Goal: Task Accomplishment & Management: Manage account settings

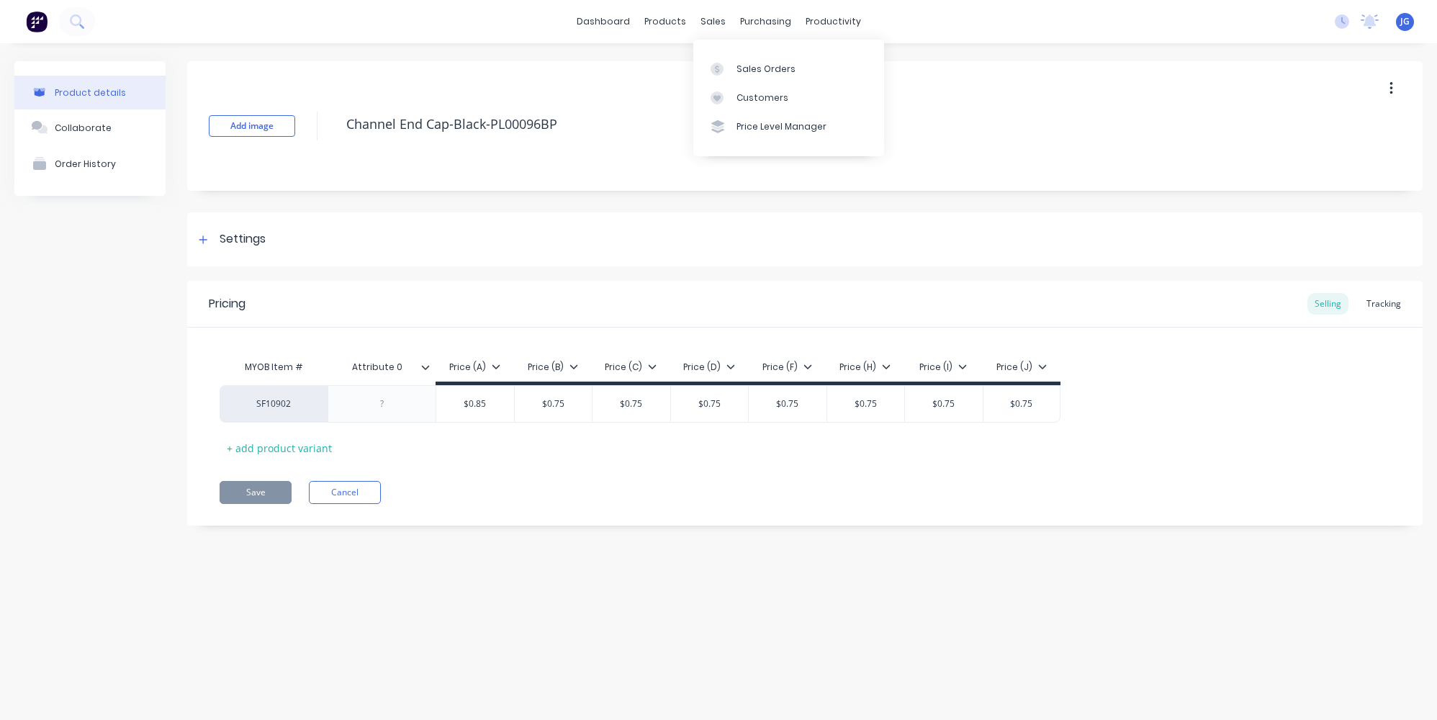
click at [733, 68] on link "Sales Orders" at bounding box center [788, 68] width 191 height 29
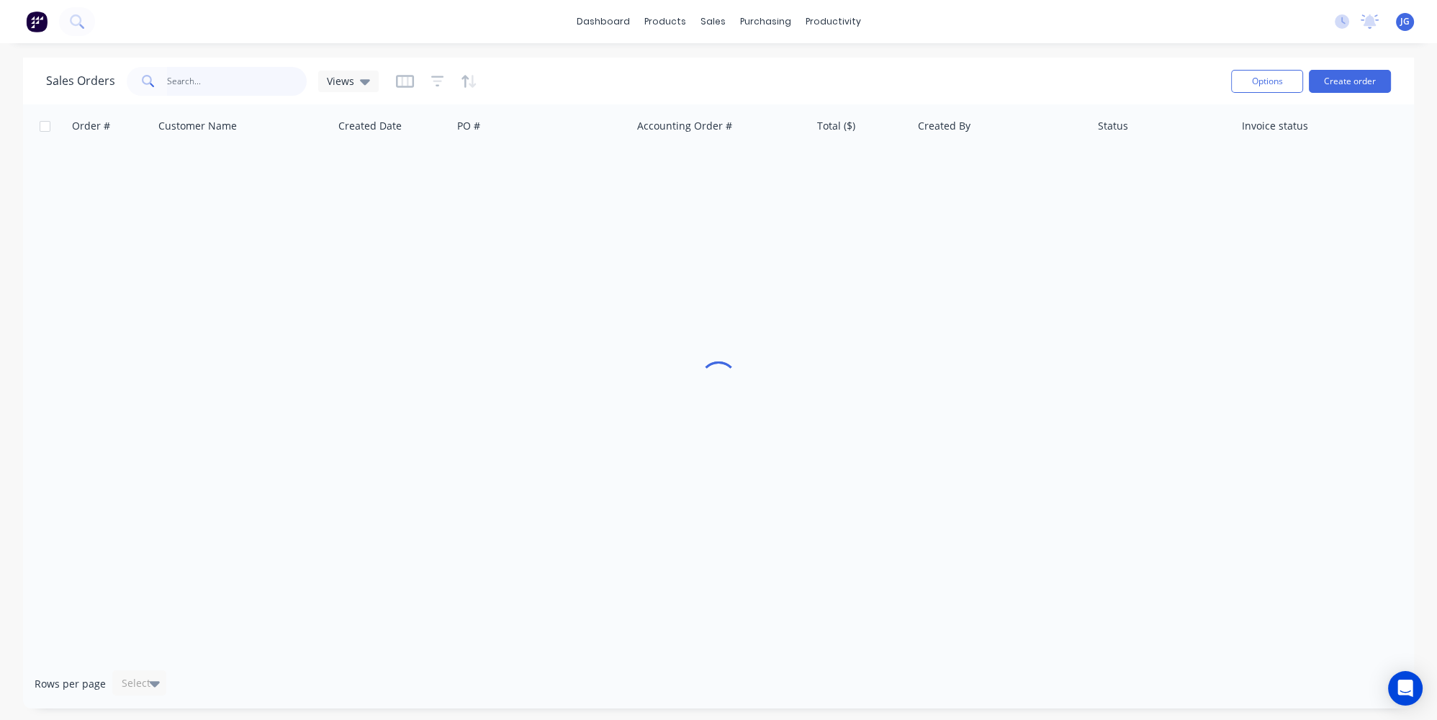
click at [235, 79] on input "text" at bounding box center [237, 81] width 140 height 29
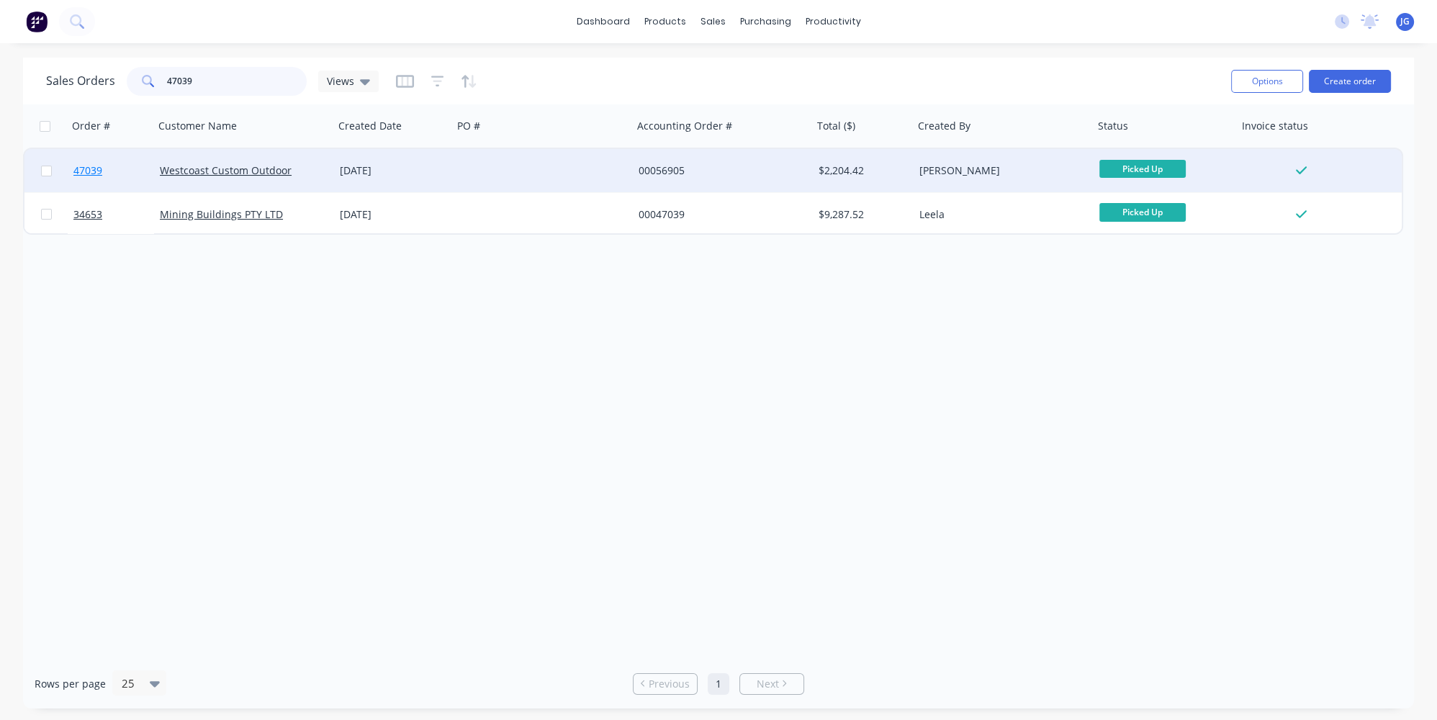
type input "47039"
click at [119, 171] on link "47039" at bounding box center [116, 170] width 86 height 43
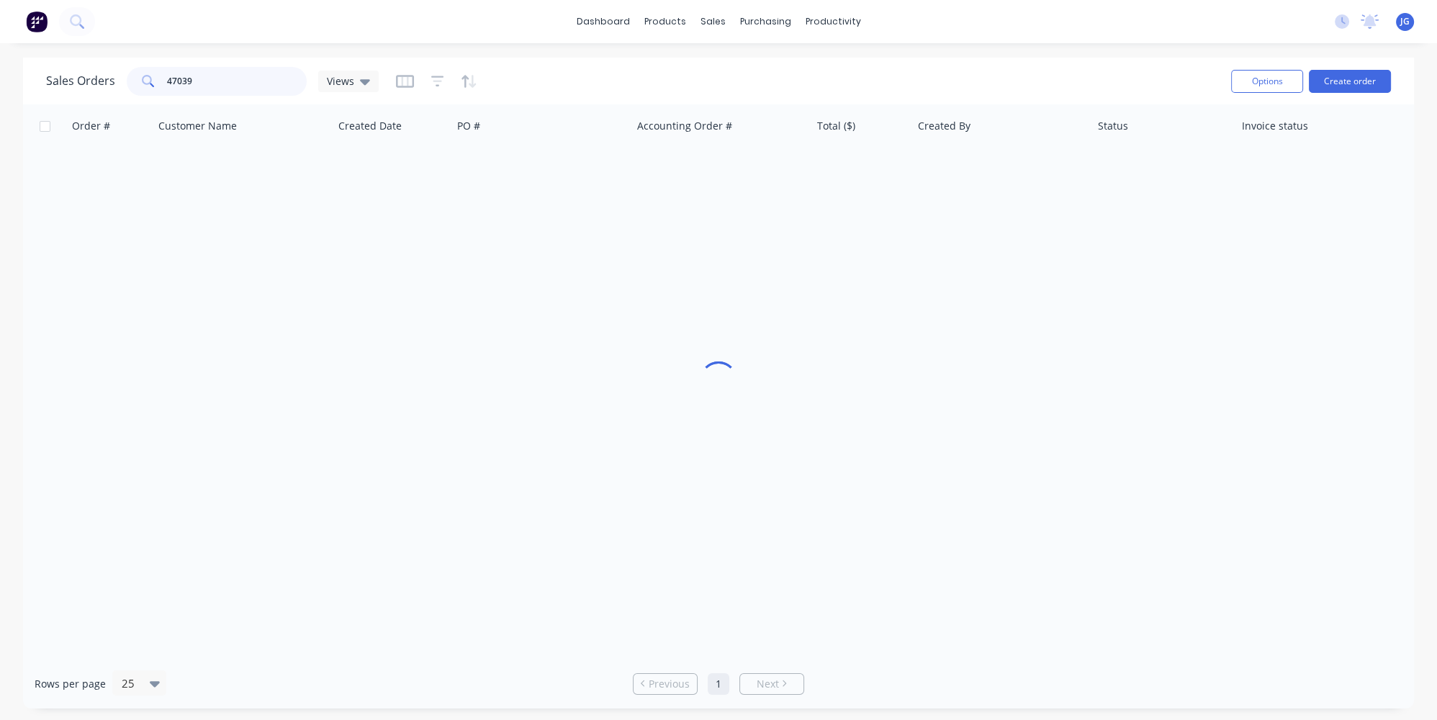
drag, startPoint x: 274, startPoint y: 73, endPoint x: 149, endPoint y: 73, distance: 124.6
click at [150, 73] on div "47039" at bounding box center [217, 81] width 180 height 29
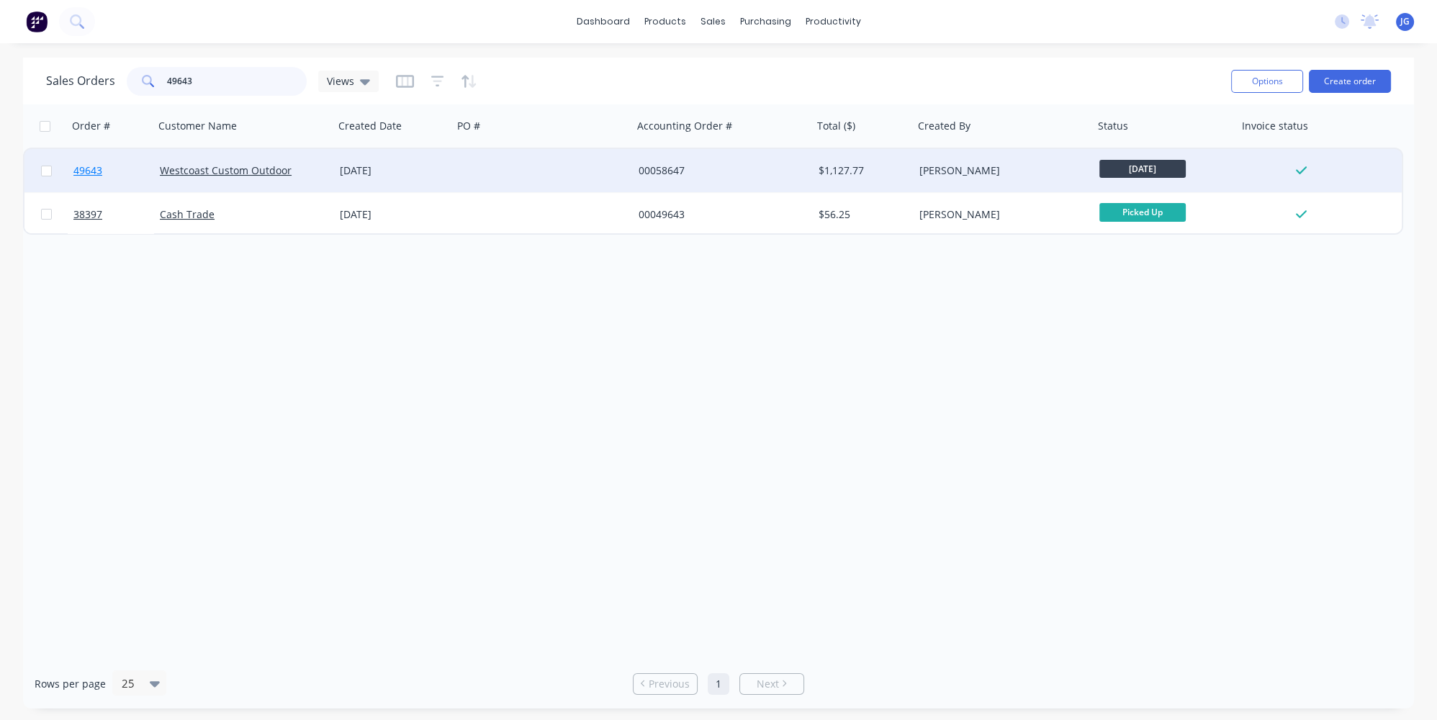
type input "49643"
click at [115, 182] on link "49643" at bounding box center [116, 170] width 86 height 43
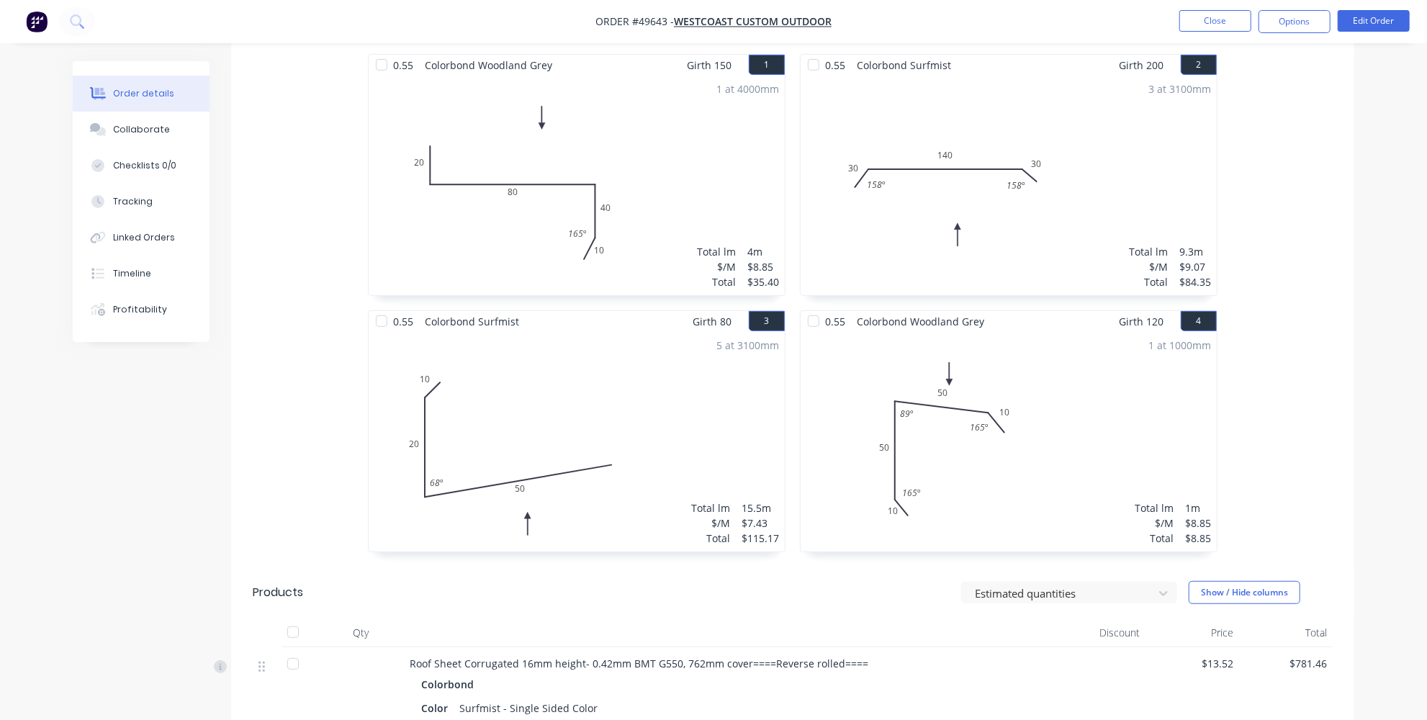
scroll to position [327, 0]
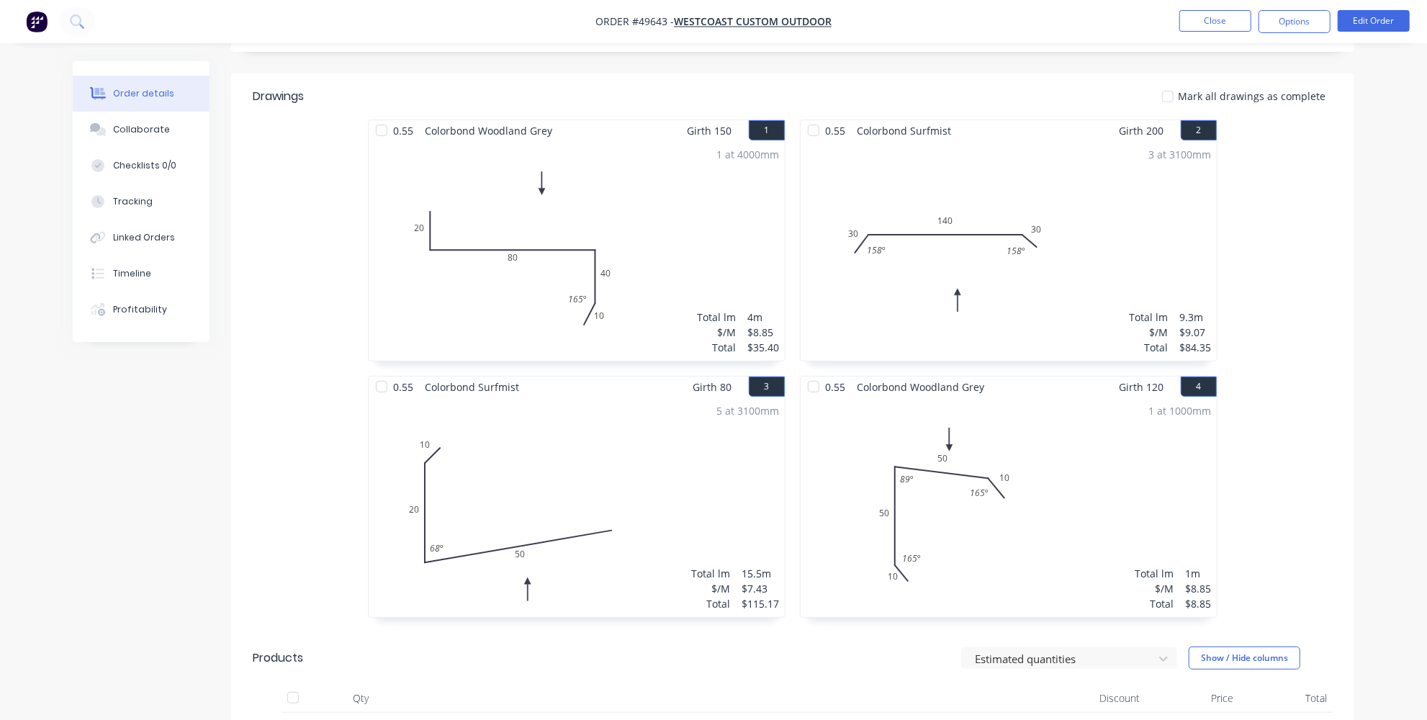
click at [572, 241] on div "1 at 4000mm Total lm $/M Total 4m $8.85 $35.40" at bounding box center [577, 251] width 416 height 220
click at [622, 243] on div "1 at 4000mm Total lm $/M Total 4m $8.85 $35.40" at bounding box center [577, 251] width 416 height 220
click at [680, 172] on div "1 at 4000mm Total lm $/M Total 4m $8.85 $35.40" at bounding box center [577, 251] width 416 height 220
click at [1393, 18] on button "Edit Order" at bounding box center [1374, 21] width 72 height 22
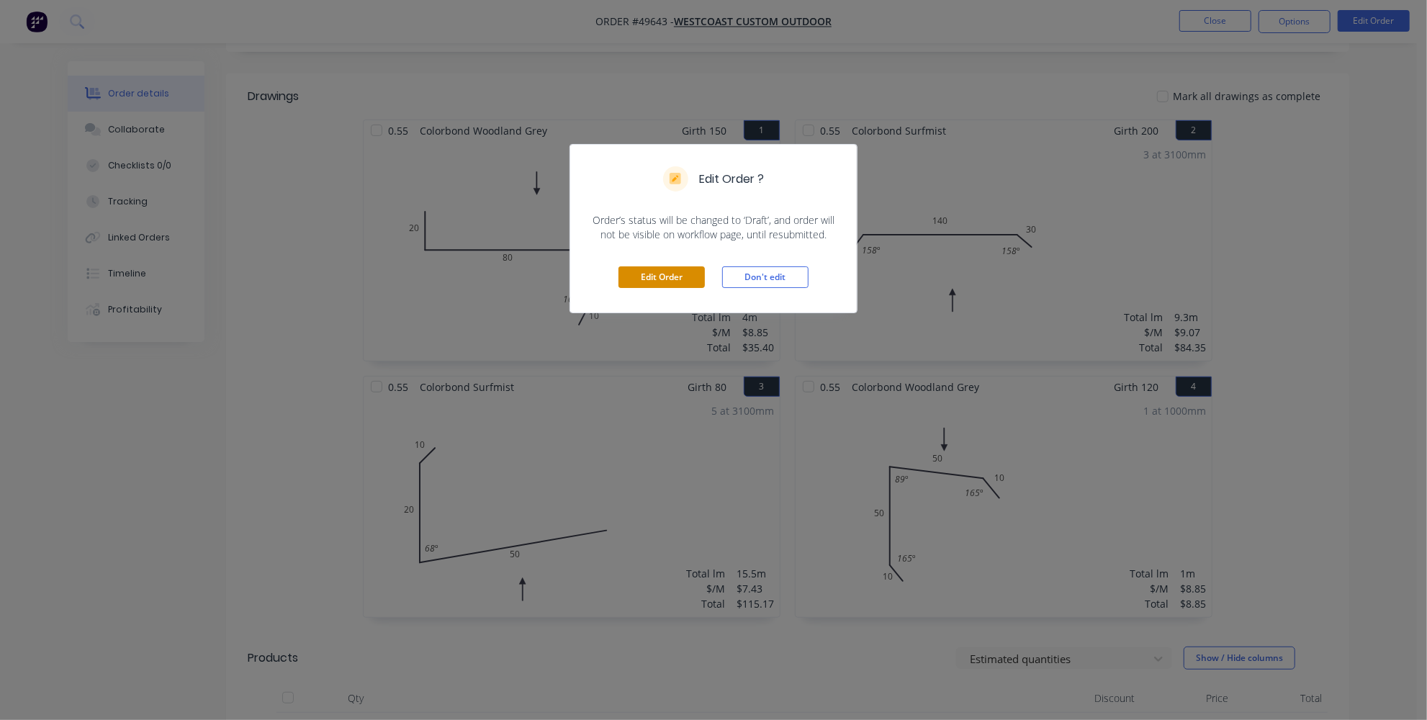
click at [669, 276] on button "Edit Order" at bounding box center [662, 277] width 86 height 22
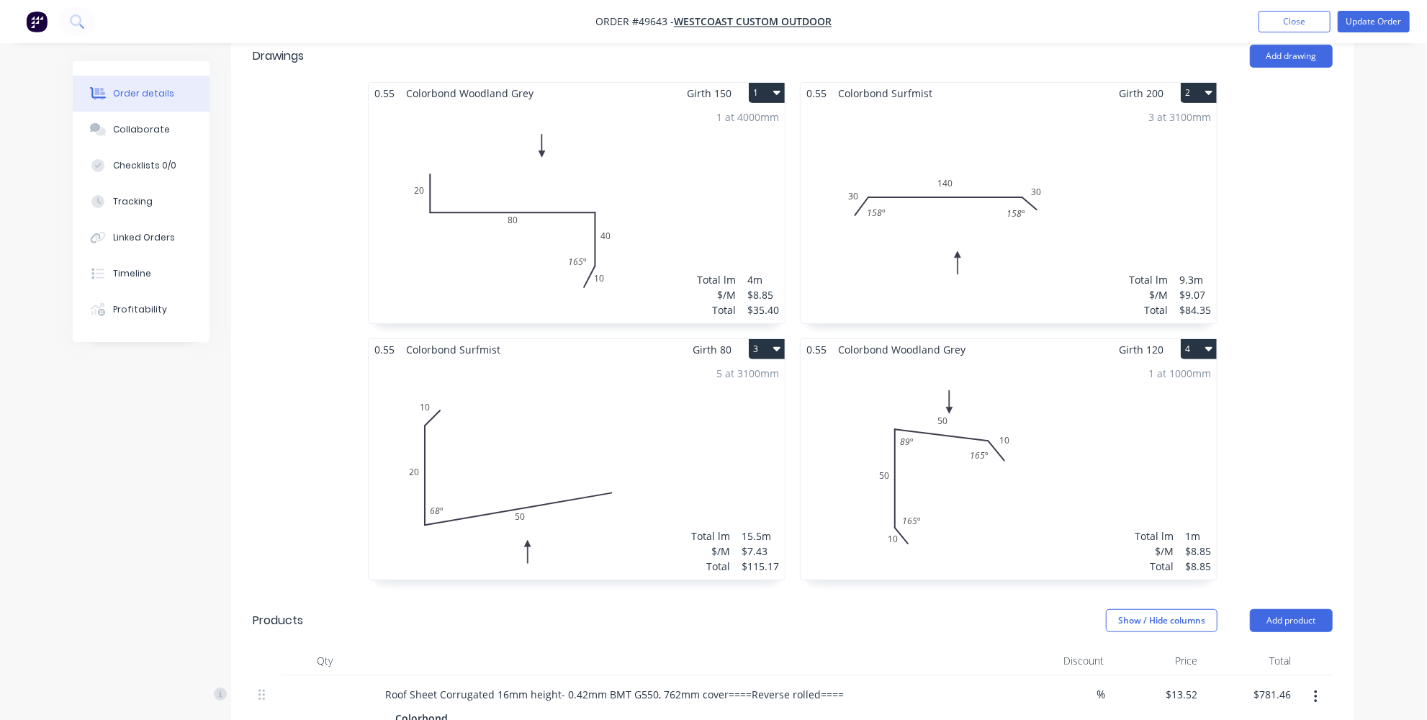
scroll to position [280, 0]
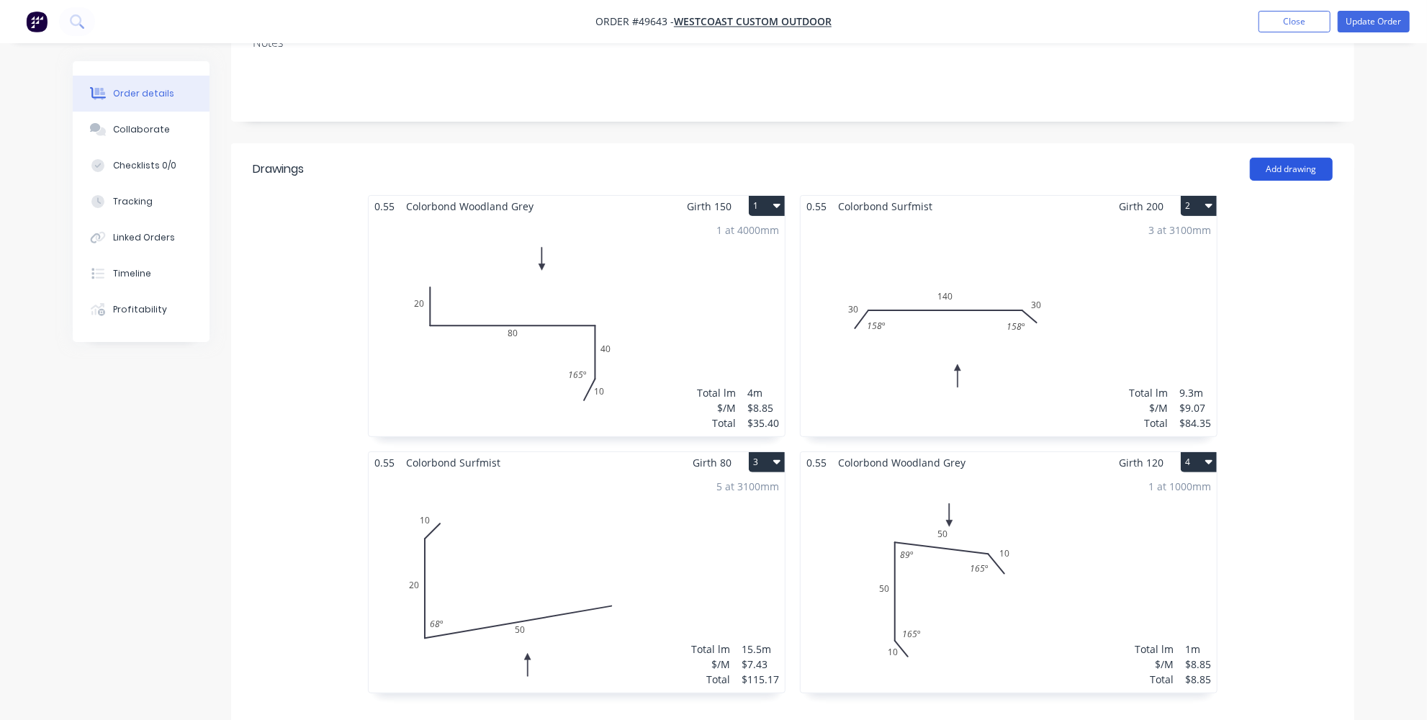
click at [1307, 158] on button "Add drawing" at bounding box center [1291, 169] width 83 height 23
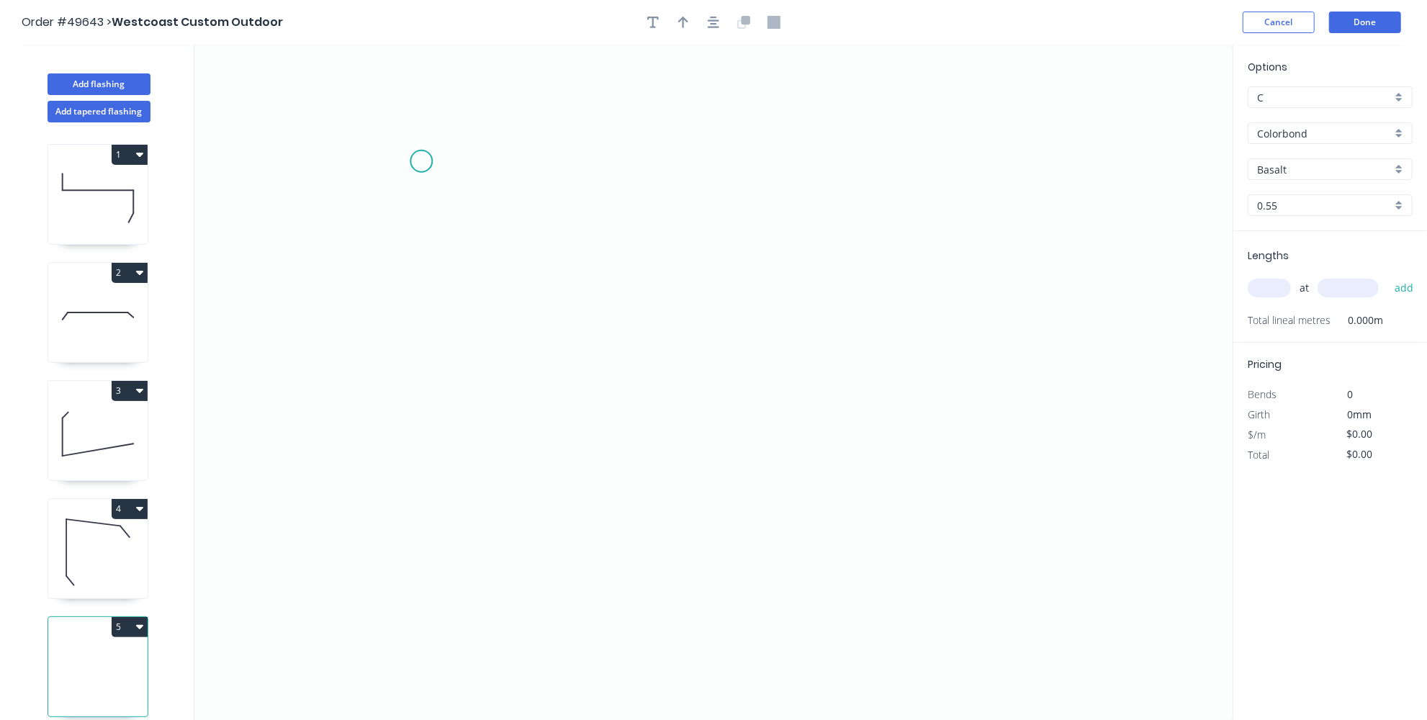
click at [421, 161] on icon "0" at bounding box center [713, 382] width 1038 height 675
click at [421, 323] on icon "0" at bounding box center [713, 382] width 1038 height 675
click at [902, 338] on icon "0 ?" at bounding box center [713, 382] width 1038 height 675
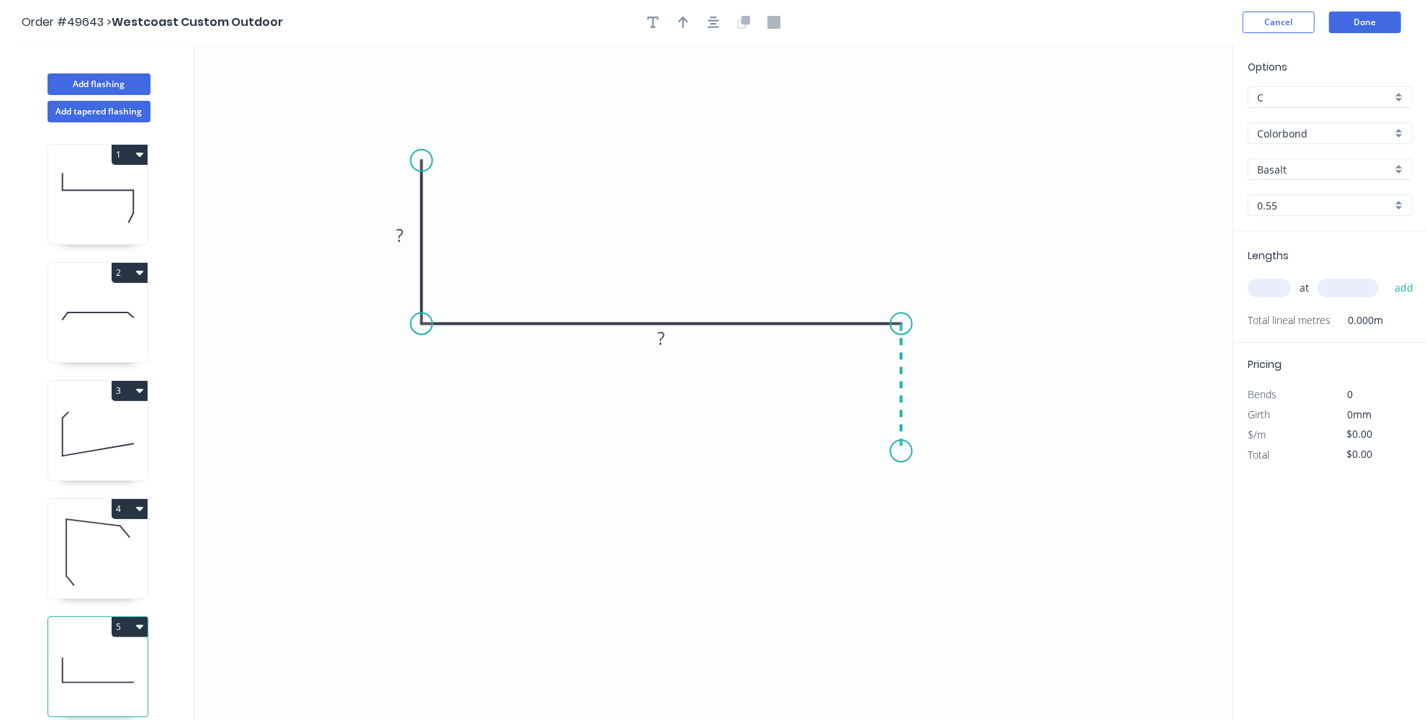
click at [906, 451] on icon "0 ? ?" at bounding box center [713, 382] width 1038 height 675
click at [858, 513] on icon "0 ? ? ?" at bounding box center [713, 382] width 1038 height 675
click at [1315, 166] on input "Basalt" at bounding box center [1324, 169] width 135 height 15
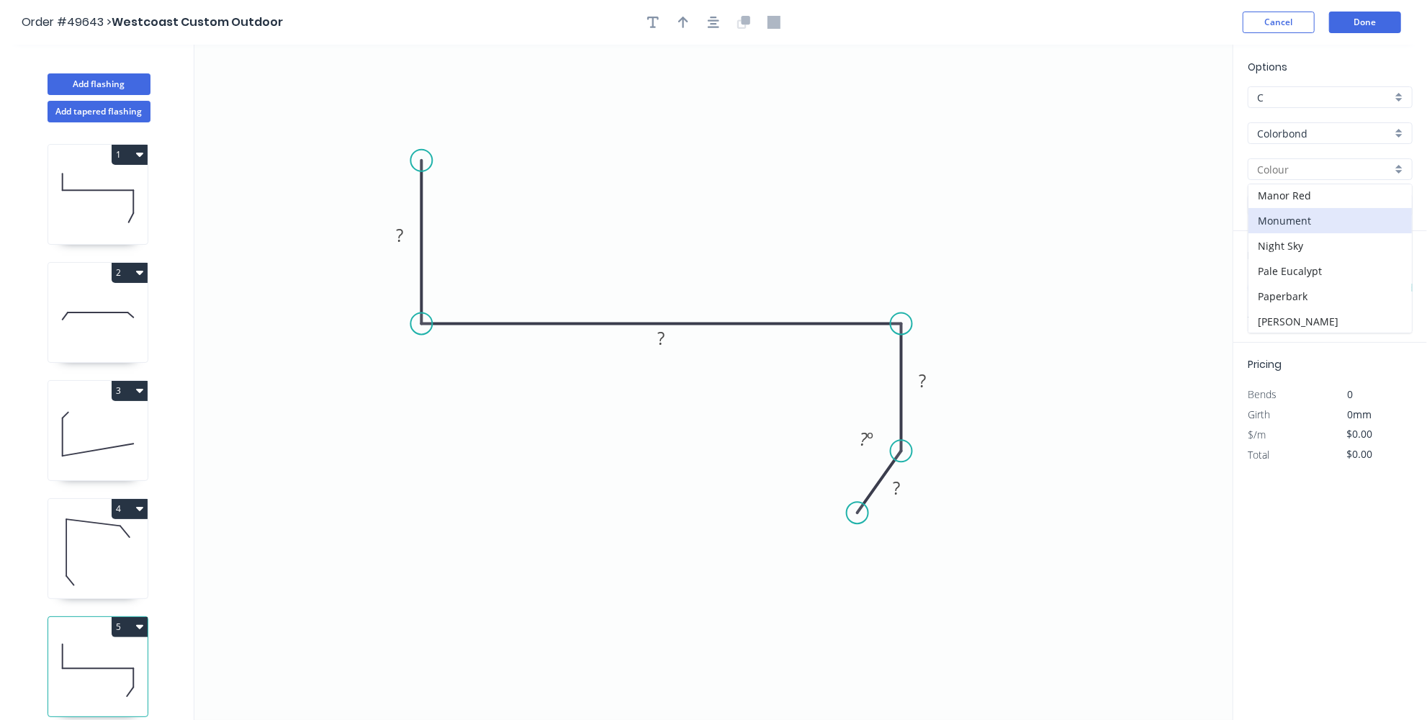
scroll to position [327, 0]
click at [1291, 286] on div "Surfmist" at bounding box center [1330, 298] width 163 height 25
type input "Surfmist"
click at [1272, 291] on input "text" at bounding box center [1269, 288] width 43 height 19
type input "1"
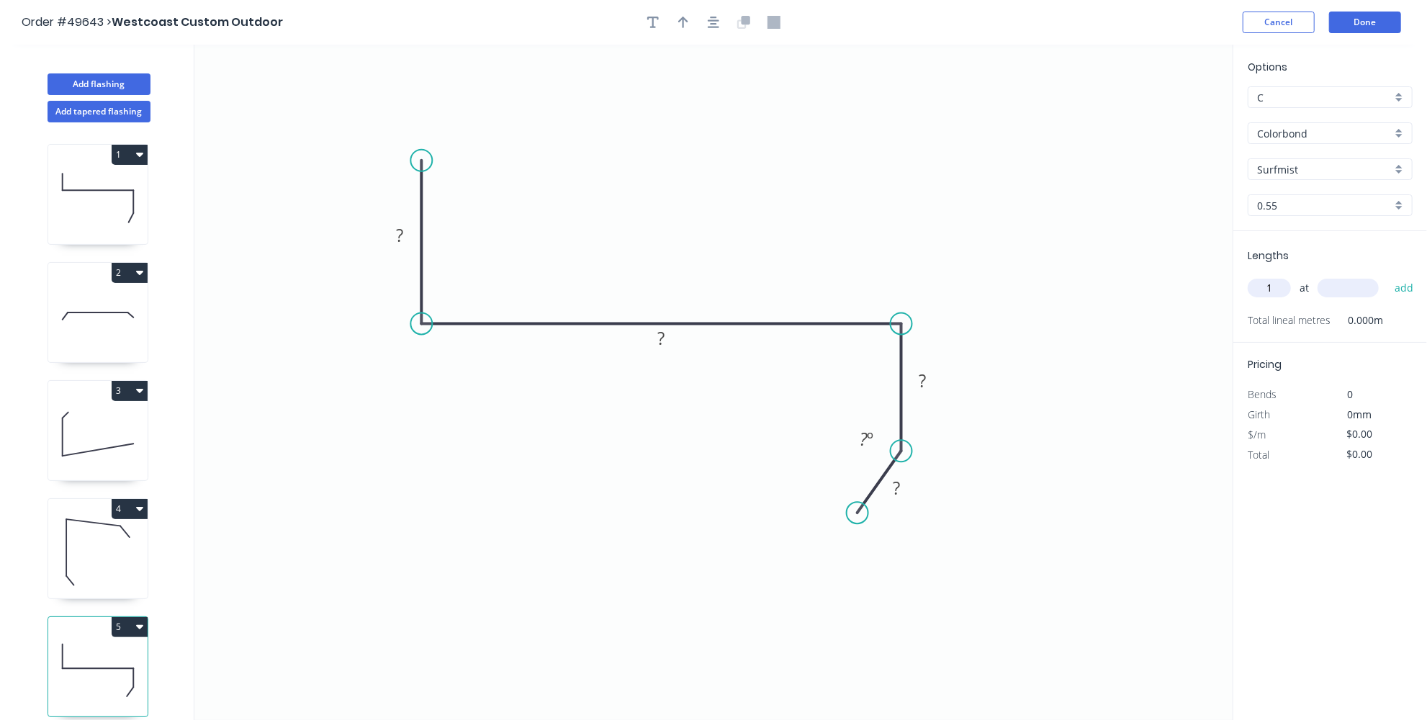
drag, startPoint x: 1280, startPoint y: 291, endPoint x: 1243, endPoint y: 292, distance: 36.8
click at [1243, 292] on div "Lengths 1 at add Total lineal metres 0.000m" at bounding box center [1330, 287] width 194 height 112
type input "1"
click at [1329, 291] on input "text" at bounding box center [1348, 288] width 61 height 19
type input "1300"
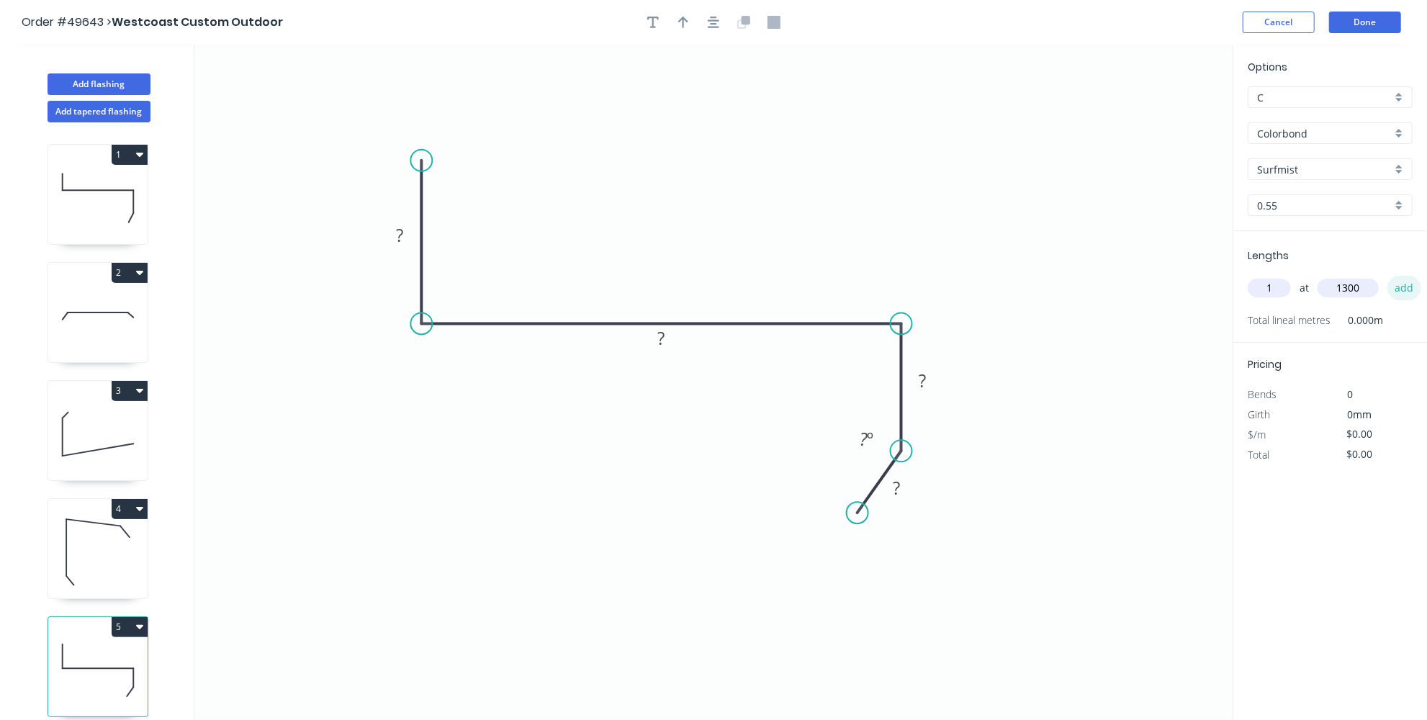
click at [1398, 295] on button "add" at bounding box center [1405, 288] width 34 height 24
click at [1366, 25] on button "Done" at bounding box center [1365, 23] width 72 height 22
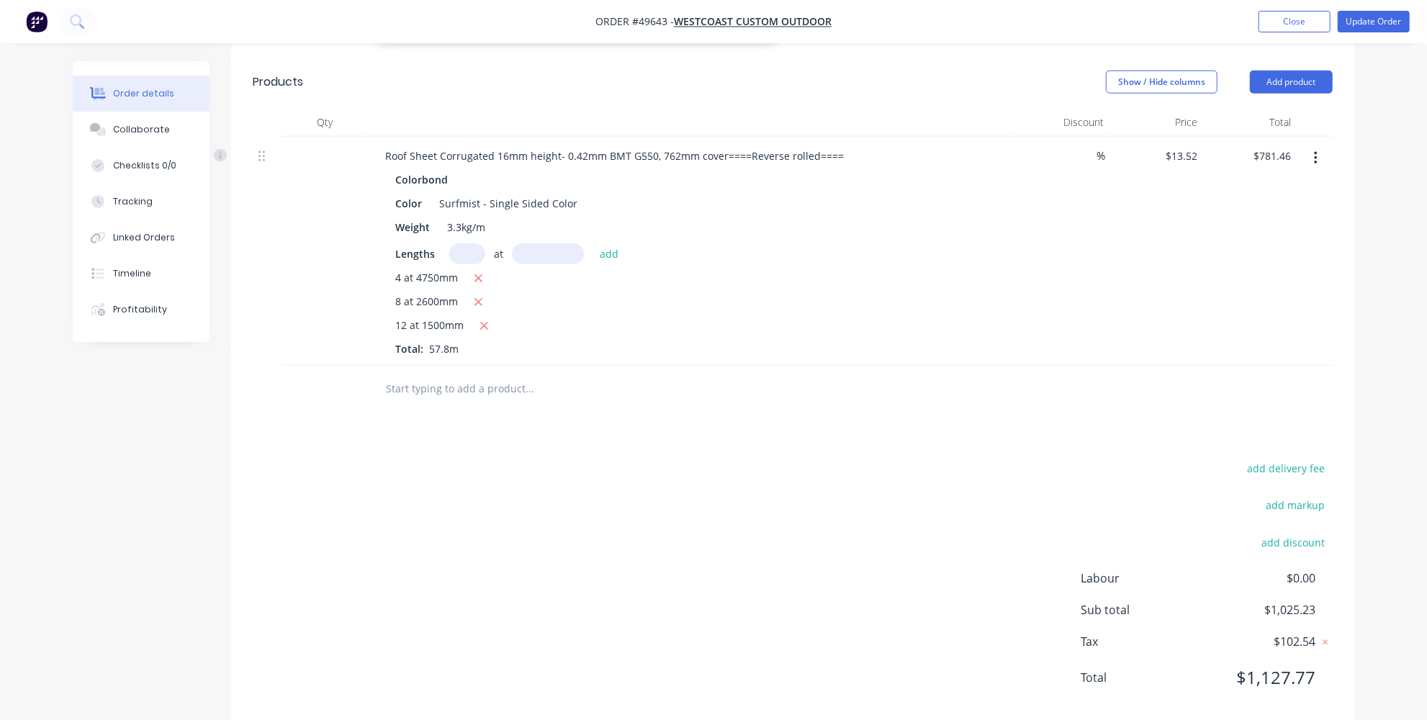
scroll to position [1191, 0]
click at [891, 498] on div "add delivery fee add markup add discount Labour $0.00 Sub total $1,025.23 Tax $…" at bounding box center [793, 579] width 1080 height 246
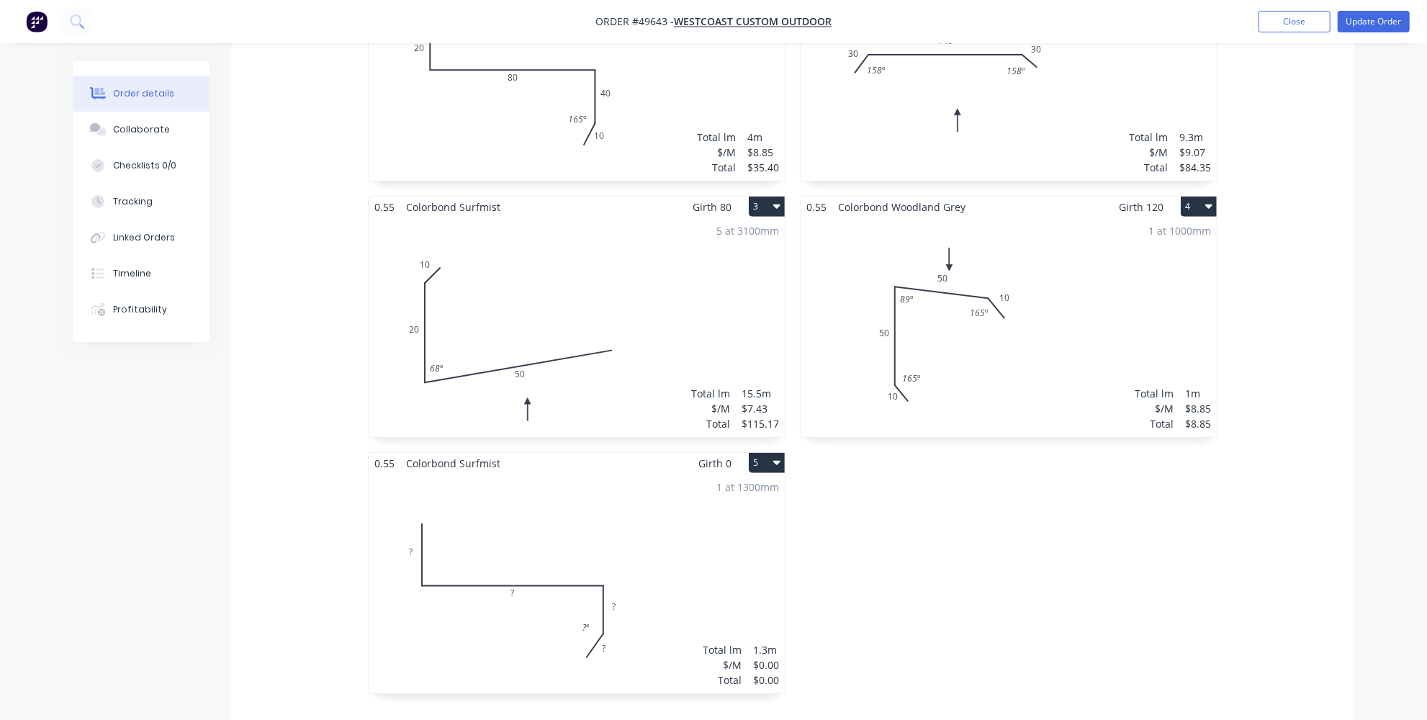
click at [498, 534] on div "1 at 1300mm Total lm $/M Total 1.3m $0.00 $0.00" at bounding box center [577, 584] width 416 height 220
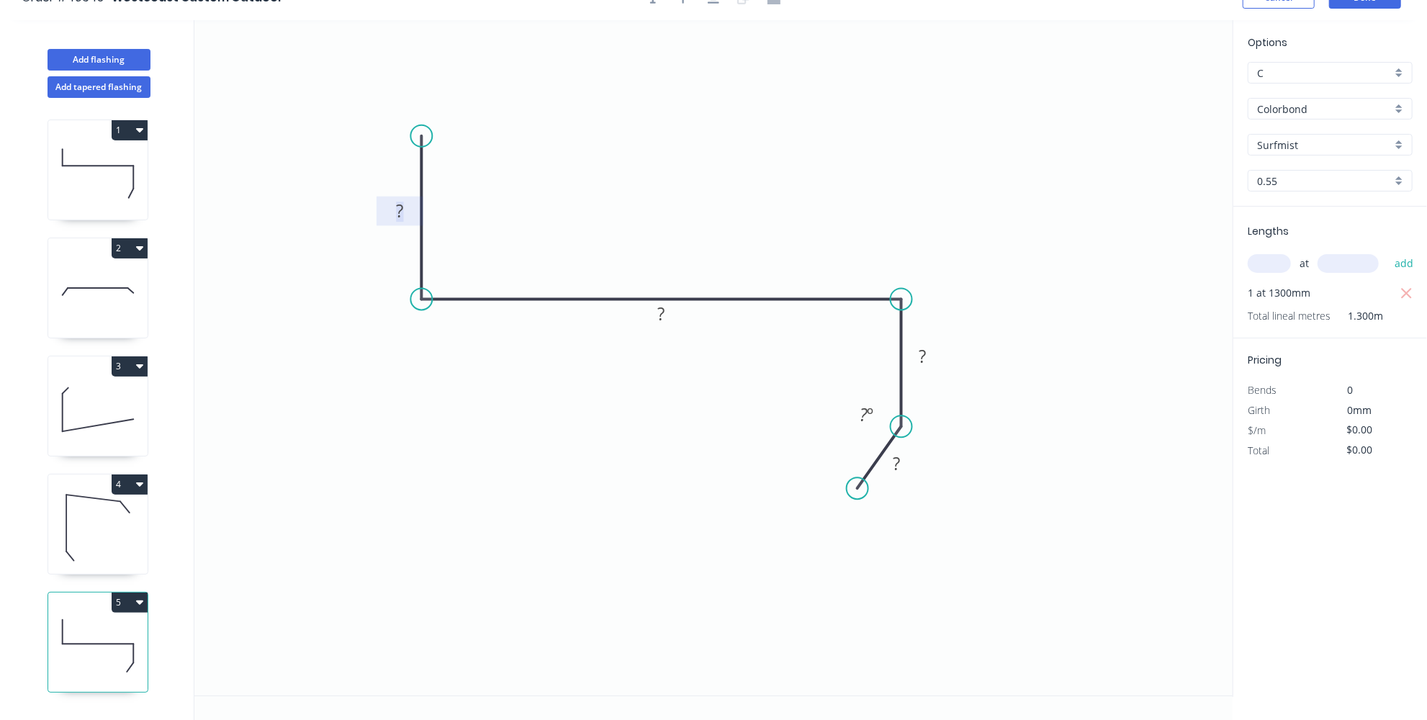
click at [403, 215] on tspan "?" at bounding box center [399, 211] width 7 height 24
click at [66, 166] on icon at bounding box center [98, 166] width 71 height 0
type input "$8.85"
type input "$35.40"
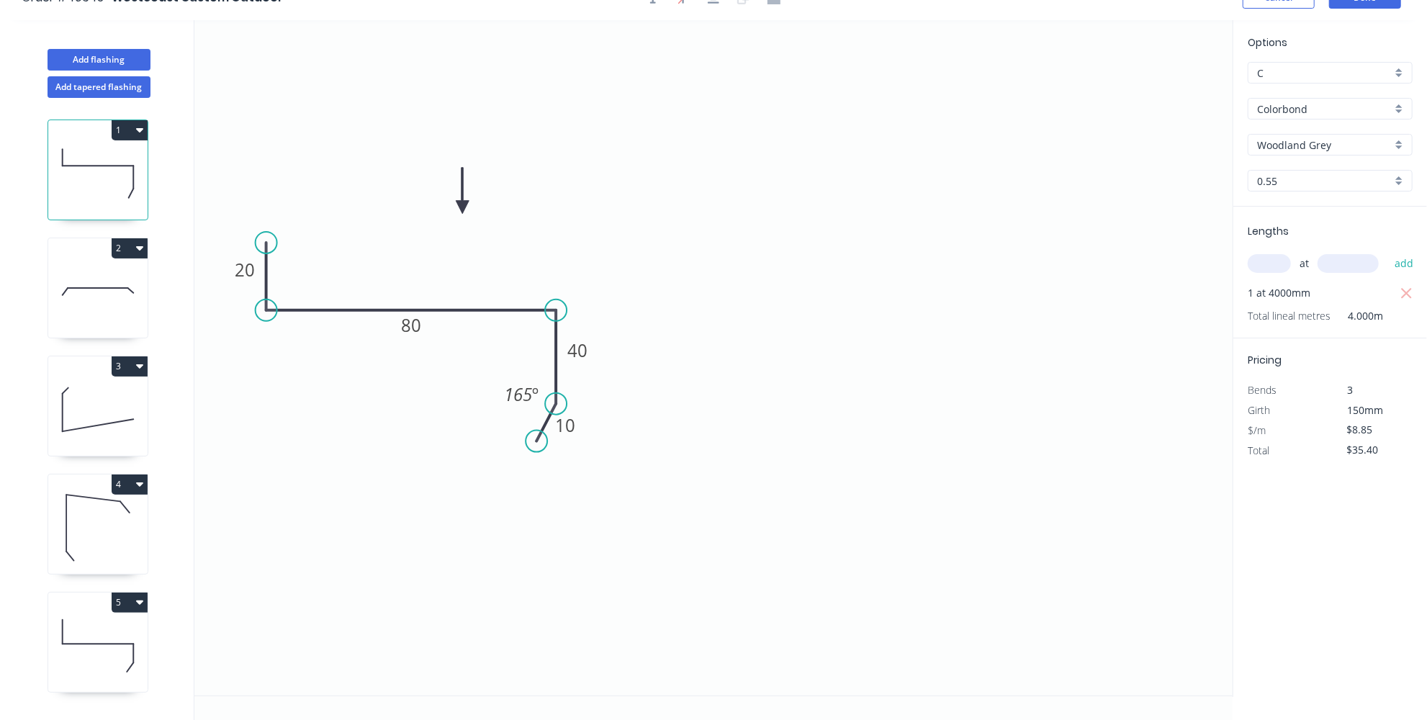
click at [94, 626] on icon at bounding box center [97, 646] width 99 height 92
type input "$0.00"
type input "Surfmist"
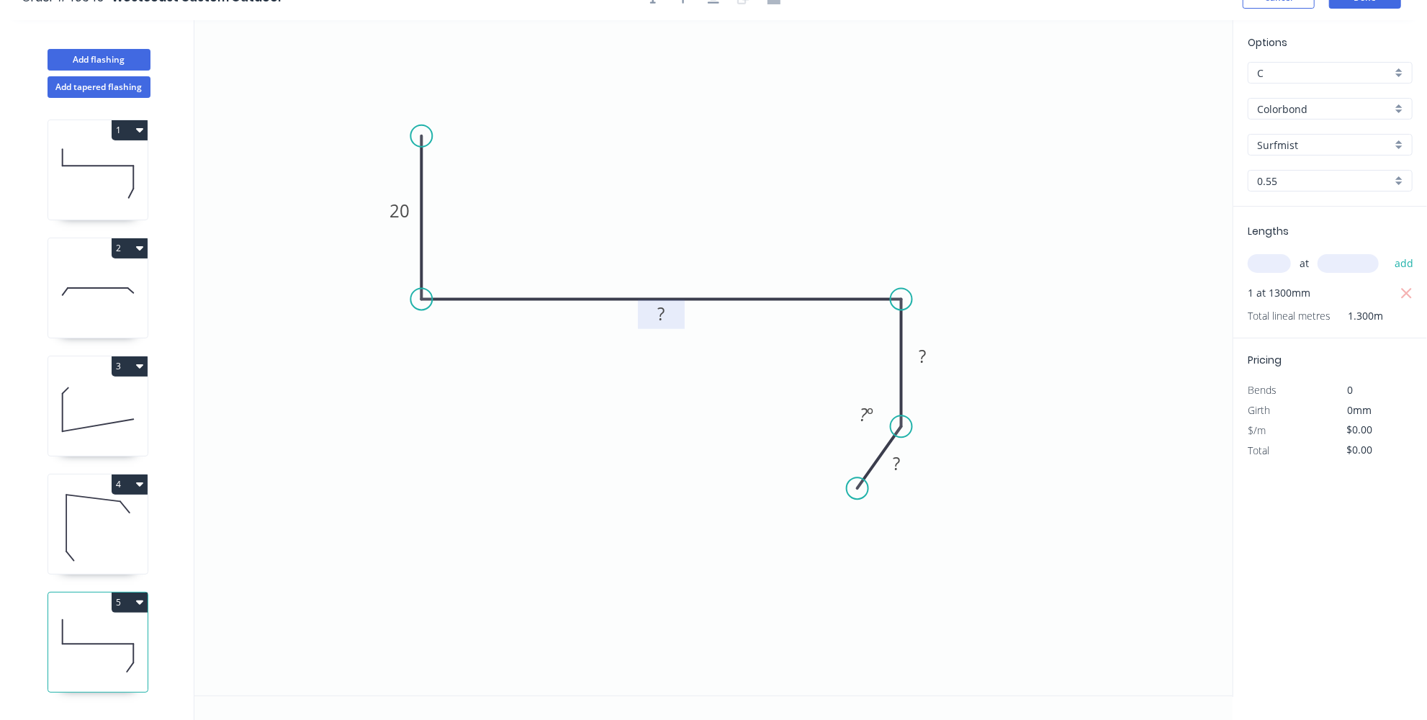
click at [660, 307] on tspan "?" at bounding box center [661, 314] width 7 height 24
click at [90, 190] on icon at bounding box center [97, 173] width 99 height 92
type input "$8.85"
type input "$35.40"
type input "Woodland Grey"
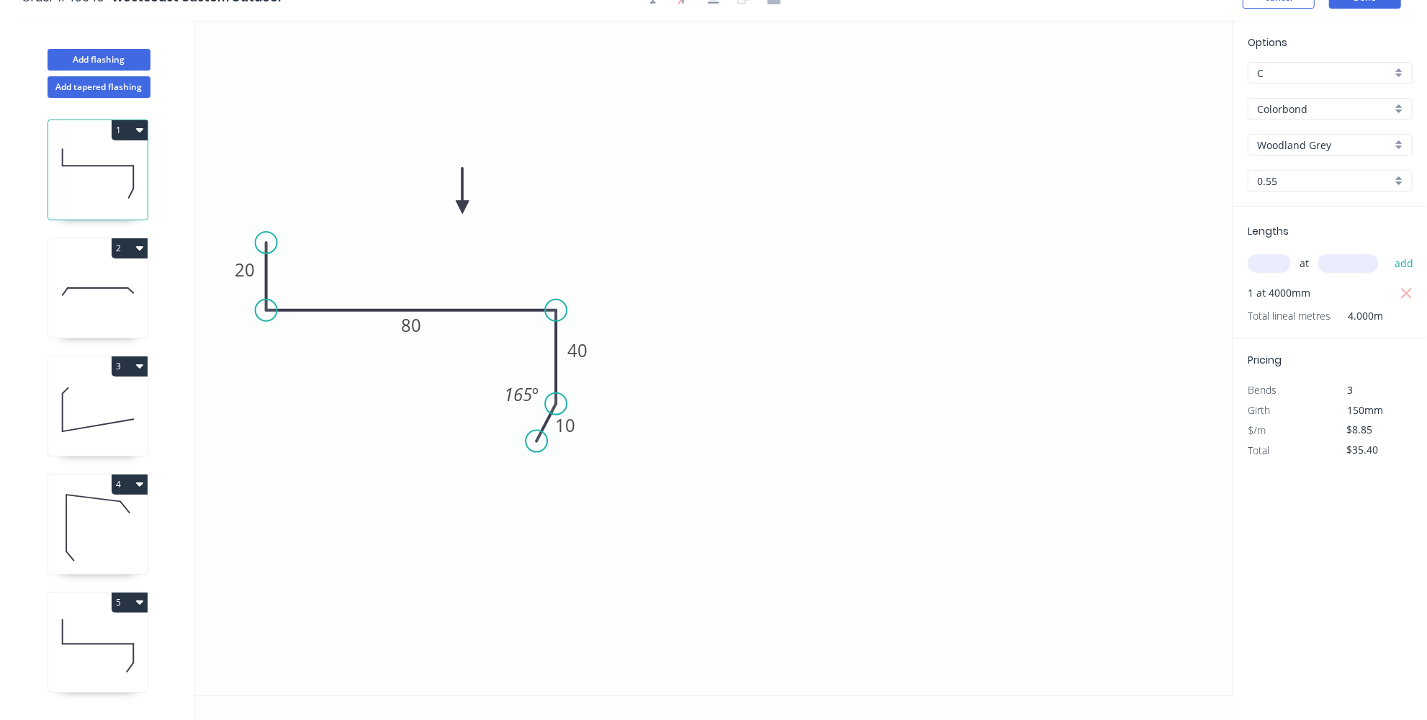
click at [107, 646] on icon at bounding box center [97, 646] width 99 height 92
type input "$0.00"
type input "Surfmist"
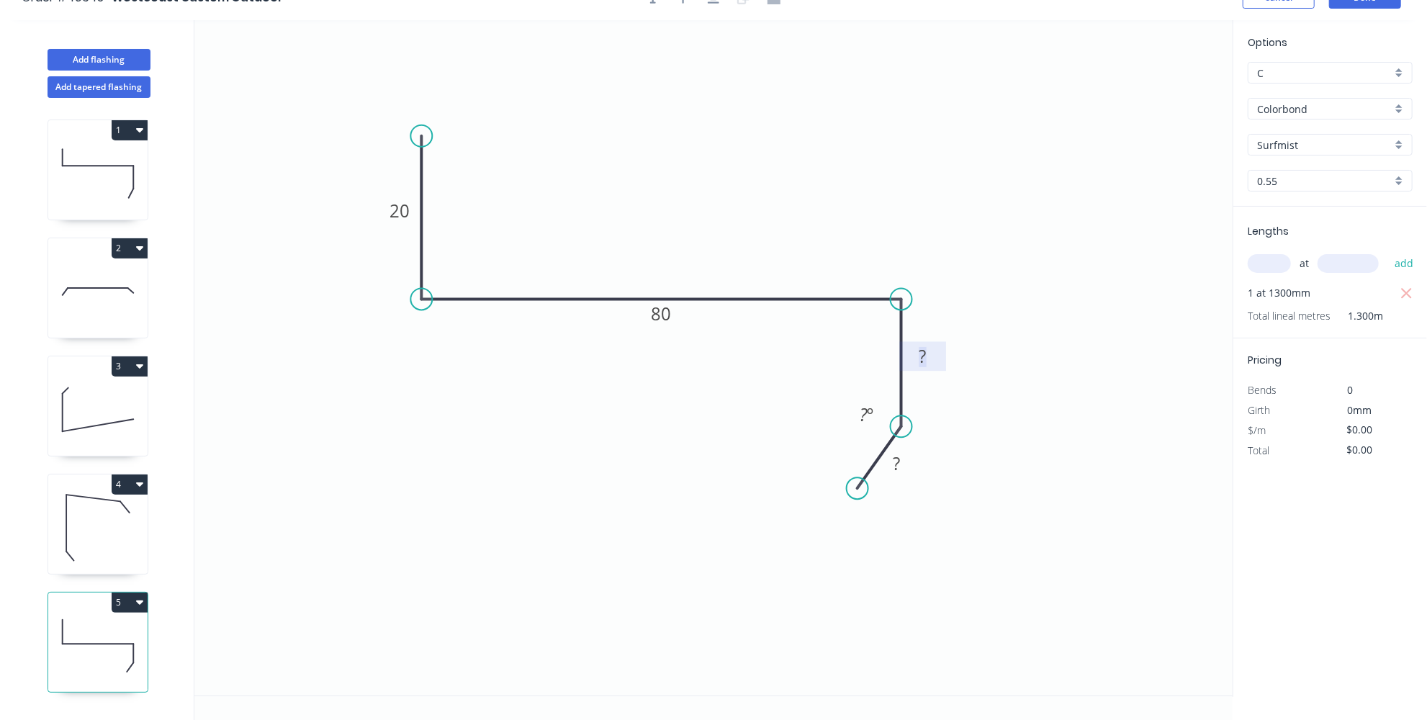
click at [929, 352] on rect at bounding box center [923, 357] width 29 height 20
click at [102, 161] on icon at bounding box center [97, 173] width 99 height 92
type input "$8.85"
type input "$35.40"
type input "Woodland Grey"
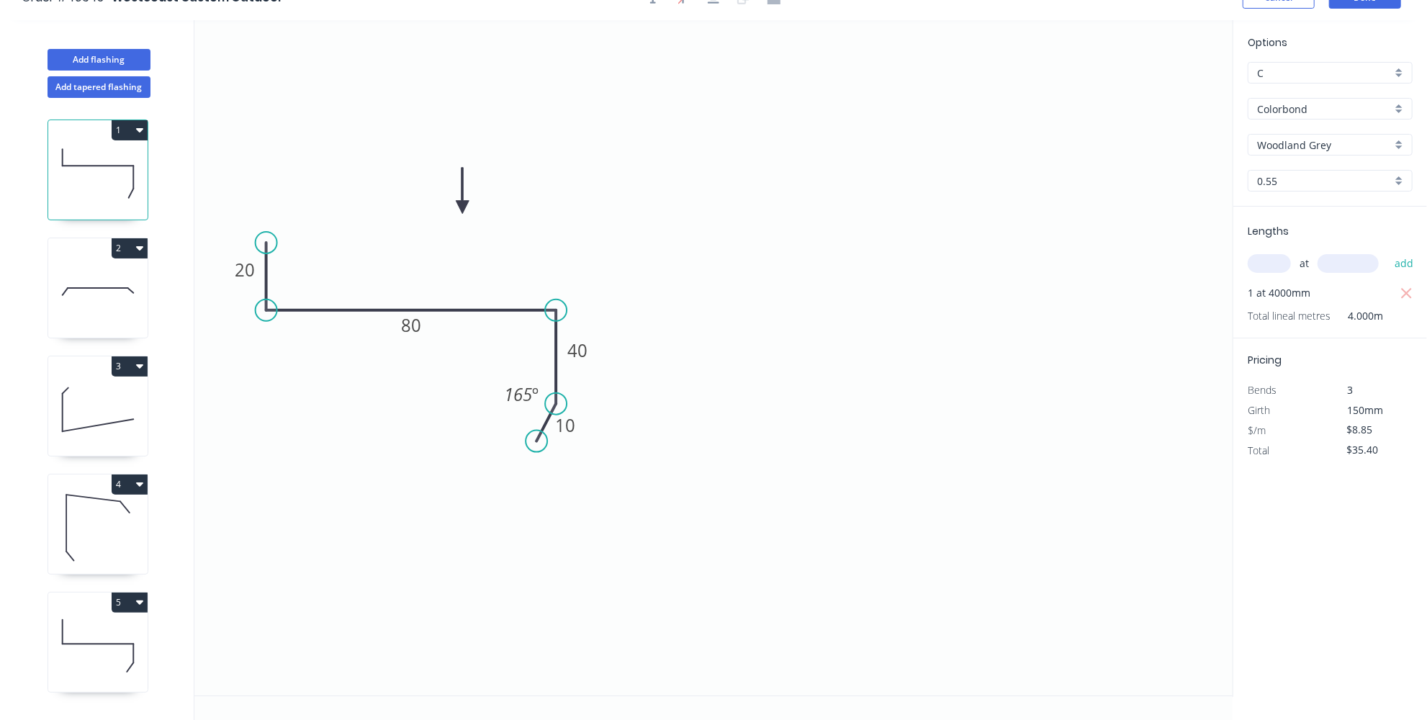
click at [86, 617] on icon at bounding box center [97, 646] width 99 height 92
type input "$0.00"
type input "Surfmist"
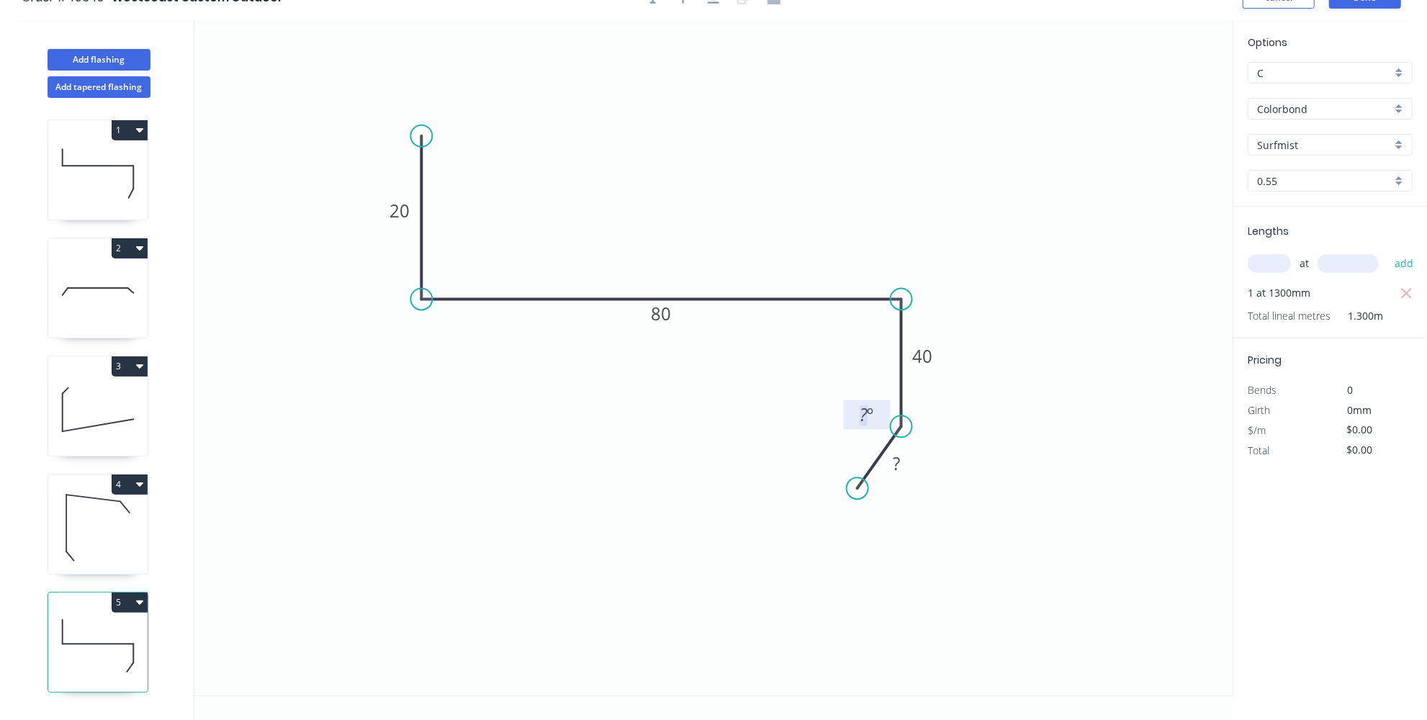
click at [855, 414] on rect at bounding box center [867, 415] width 29 height 20
click at [95, 143] on icon at bounding box center [97, 173] width 99 height 92
type input "$8.85"
type input "$35.40"
type input "Woodland Grey"
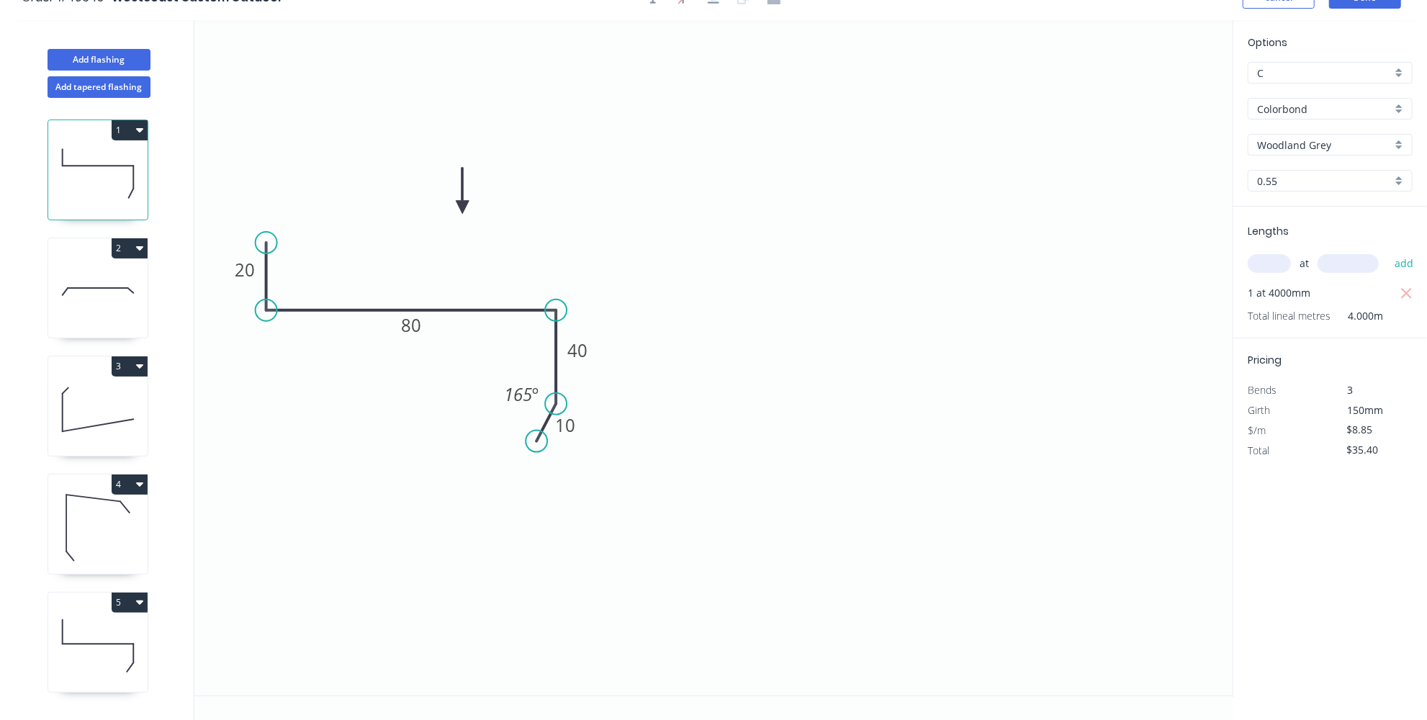
click at [97, 653] on icon at bounding box center [97, 646] width 99 height 92
type input "$0.00"
type input "Surfmist"
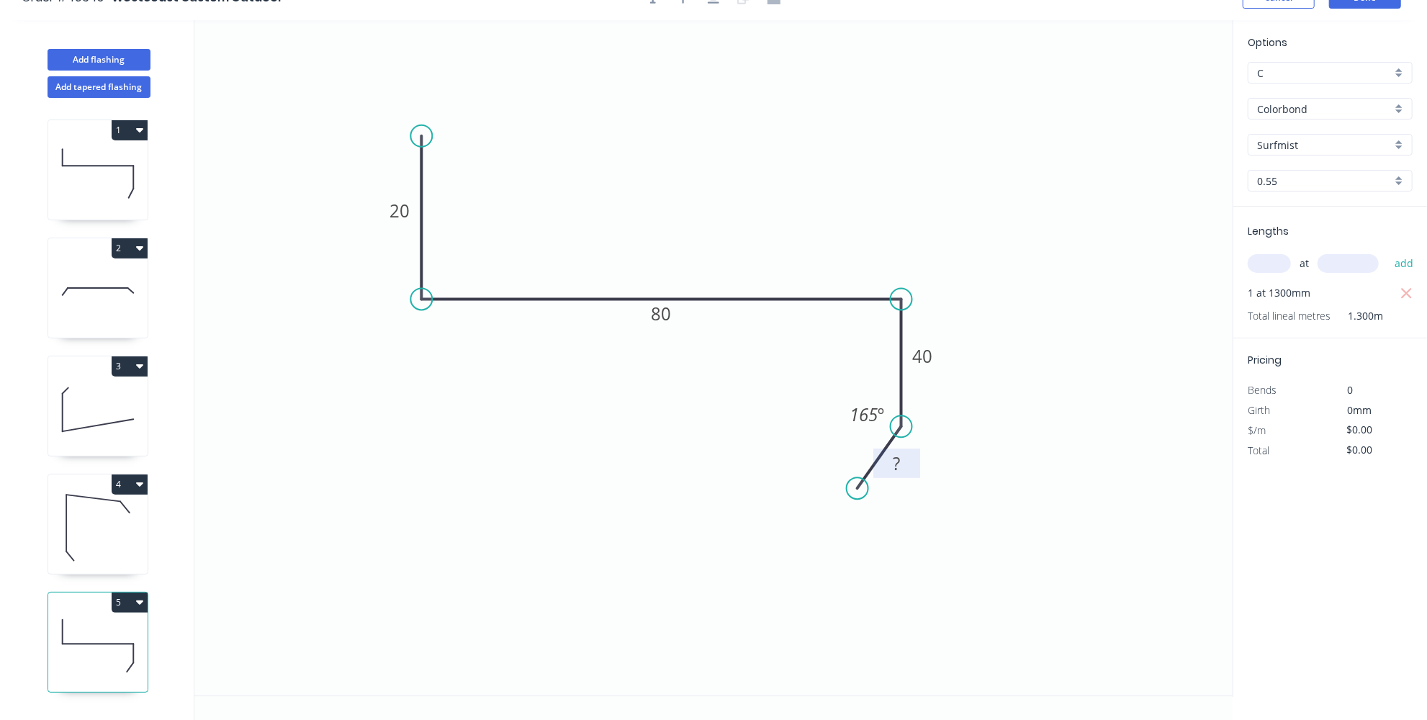
click at [891, 465] on rect at bounding box center [897, 464] width 29 height 20
click at [86, 170] on icon at bounding box center [97, 173] width 99 height 92
type input "$8.85"
type input "$35.40"
type input "Woodland Grey"
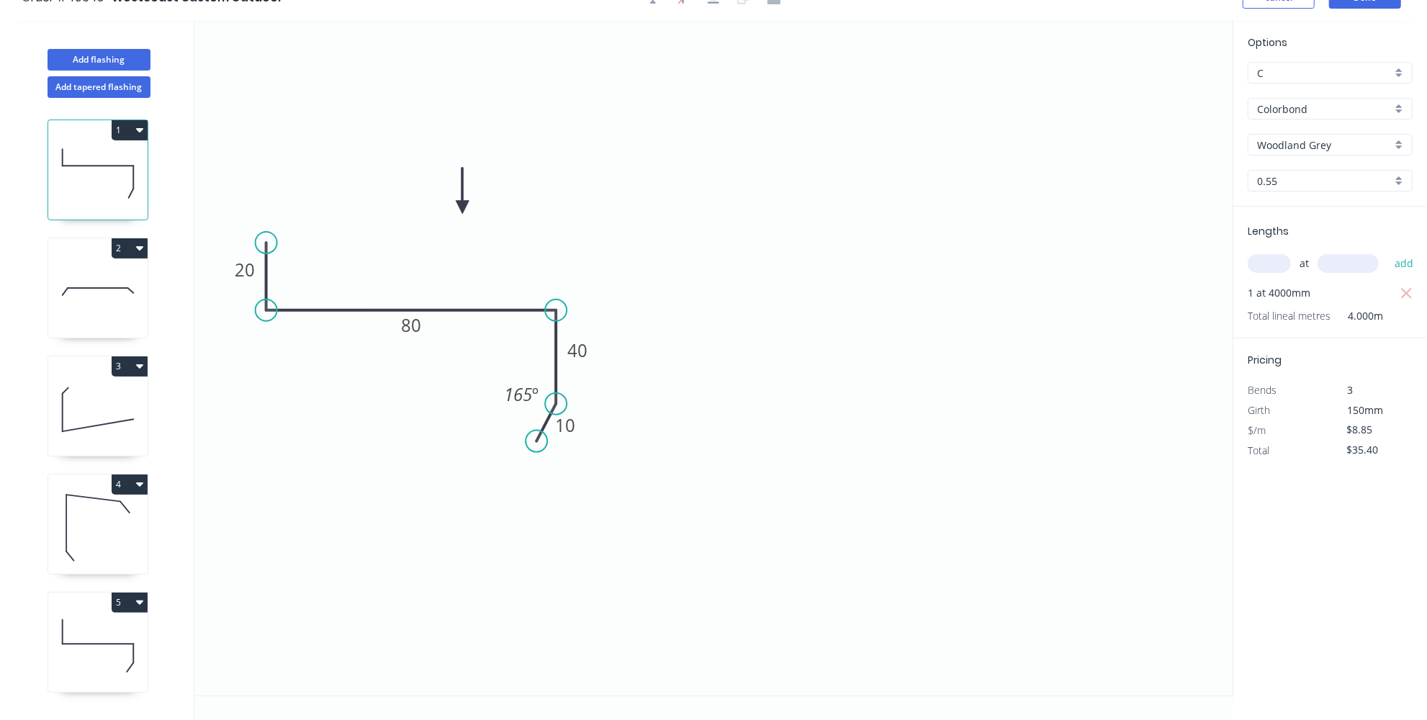
click at [112, 629] on icon at bounding box center [97, 646] width 99 height 92
type input "$11.51"
type input "Surfmist"
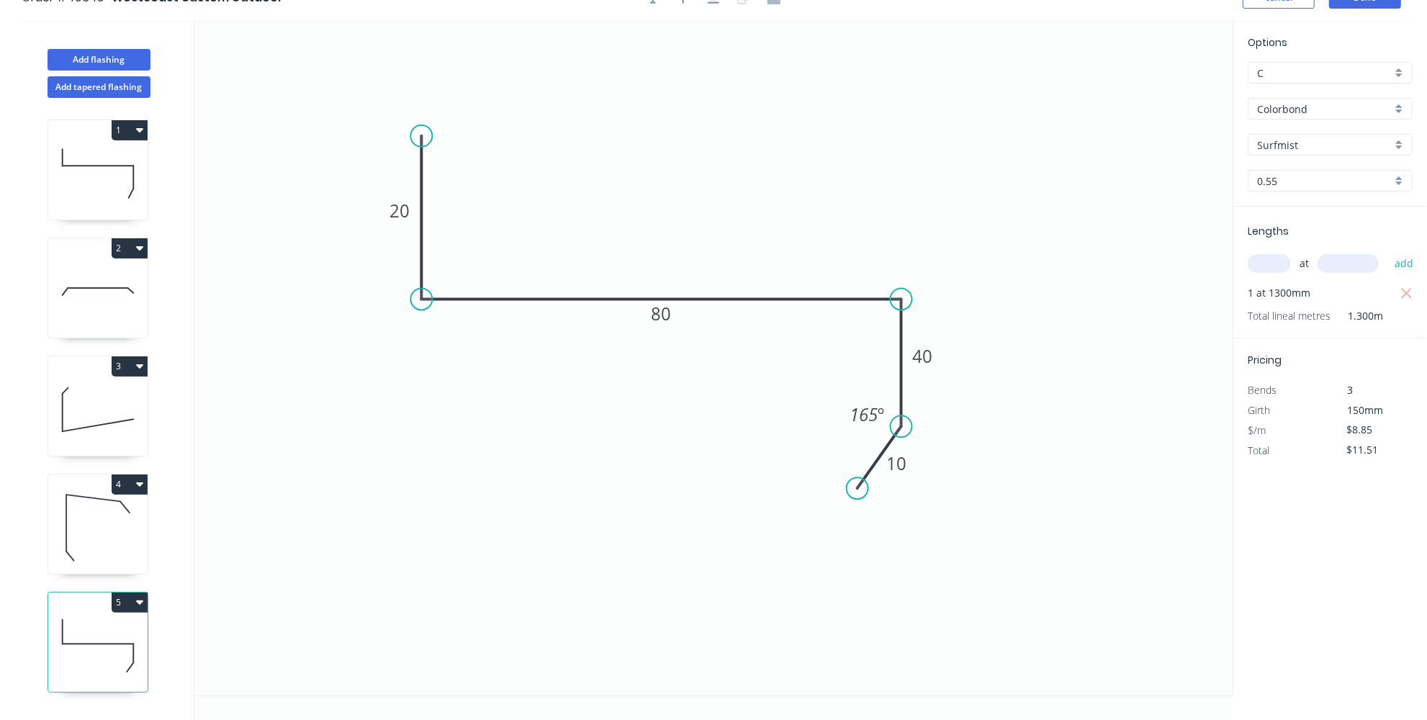
scroll to position [0, 0]
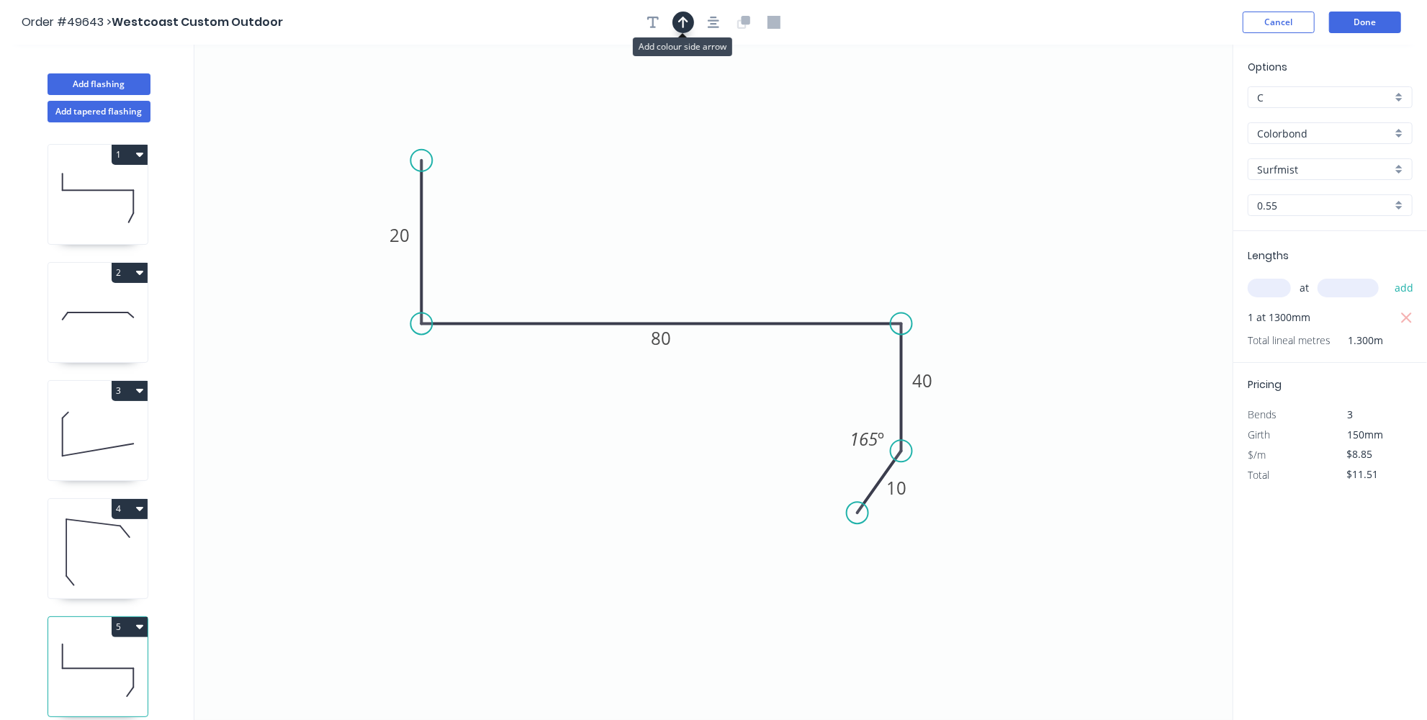
click at [685, 22] on icon "button" at bounding box center [683, 22] width 10 height 13
drag, startPoint x: 1160, startPoint y: 108, endPoint x: 810, endPoint y: 269, distance: 385.3
click at [810, 269] on icon at bounding box center [810, 253] width 13 height 46
click at [1365, 22] on button "Done" at bounding box center [1365, 23] width 72 height 22
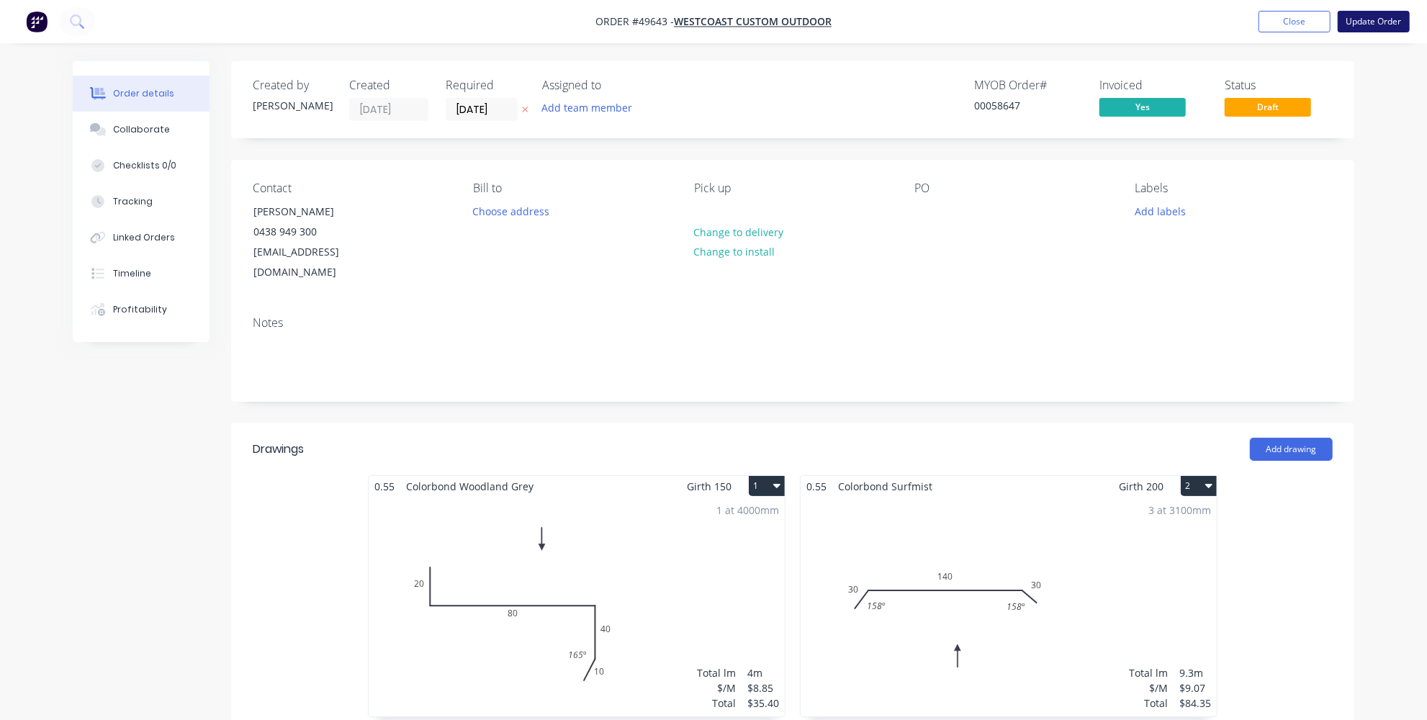
click at [1368, 22] on button "Update Order" at bounding box center [1374, 22] width 72 height 22
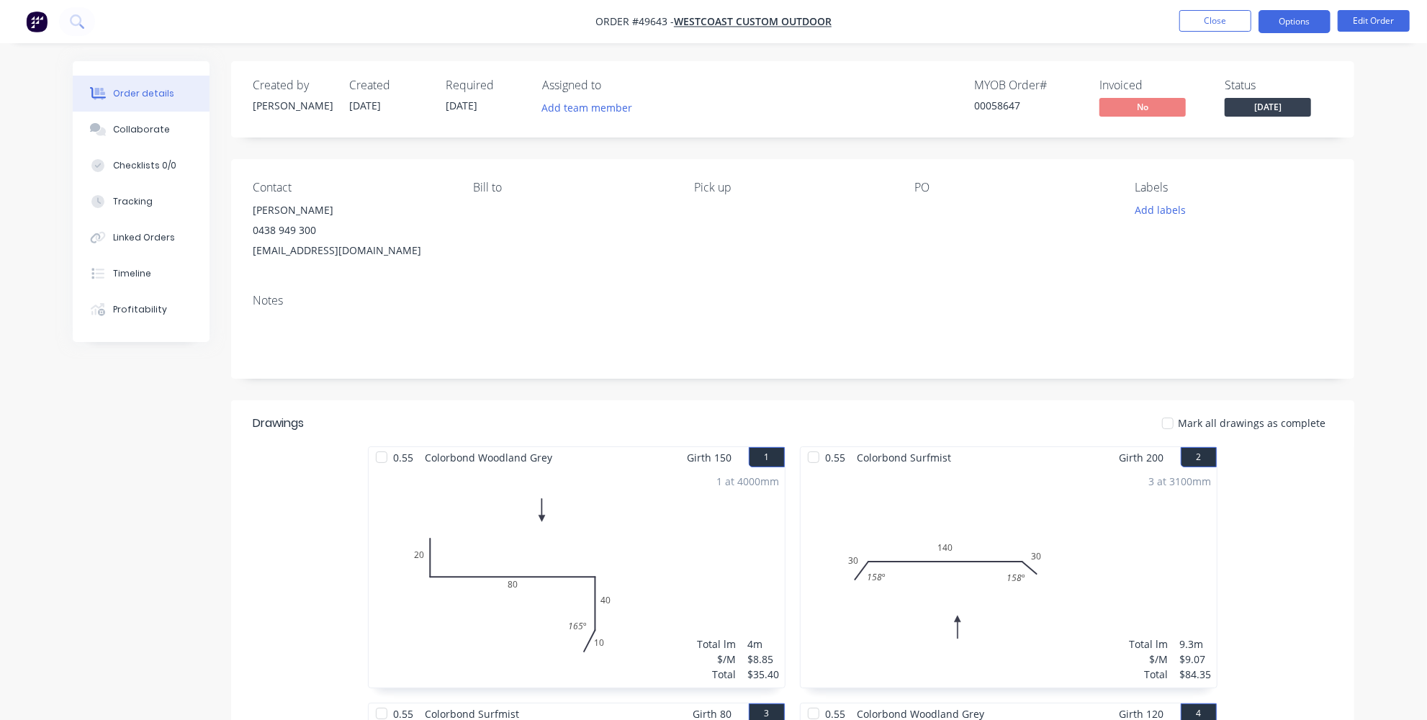
click at [1286, 28] on button "Options" at bounding box center [1295, 21] width 72 height 23
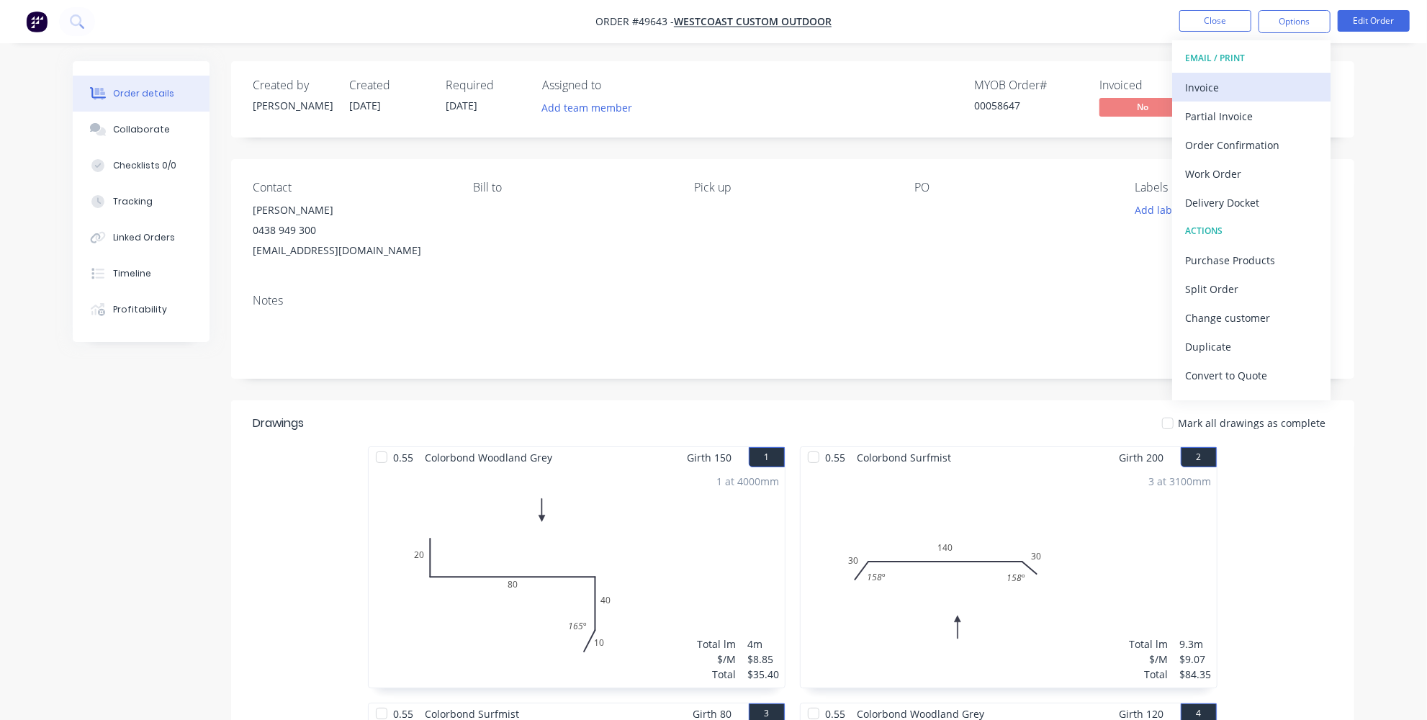
click at [1254, 89] on div "Invoice" at bounding box center [1251, 87] width 132 height 21
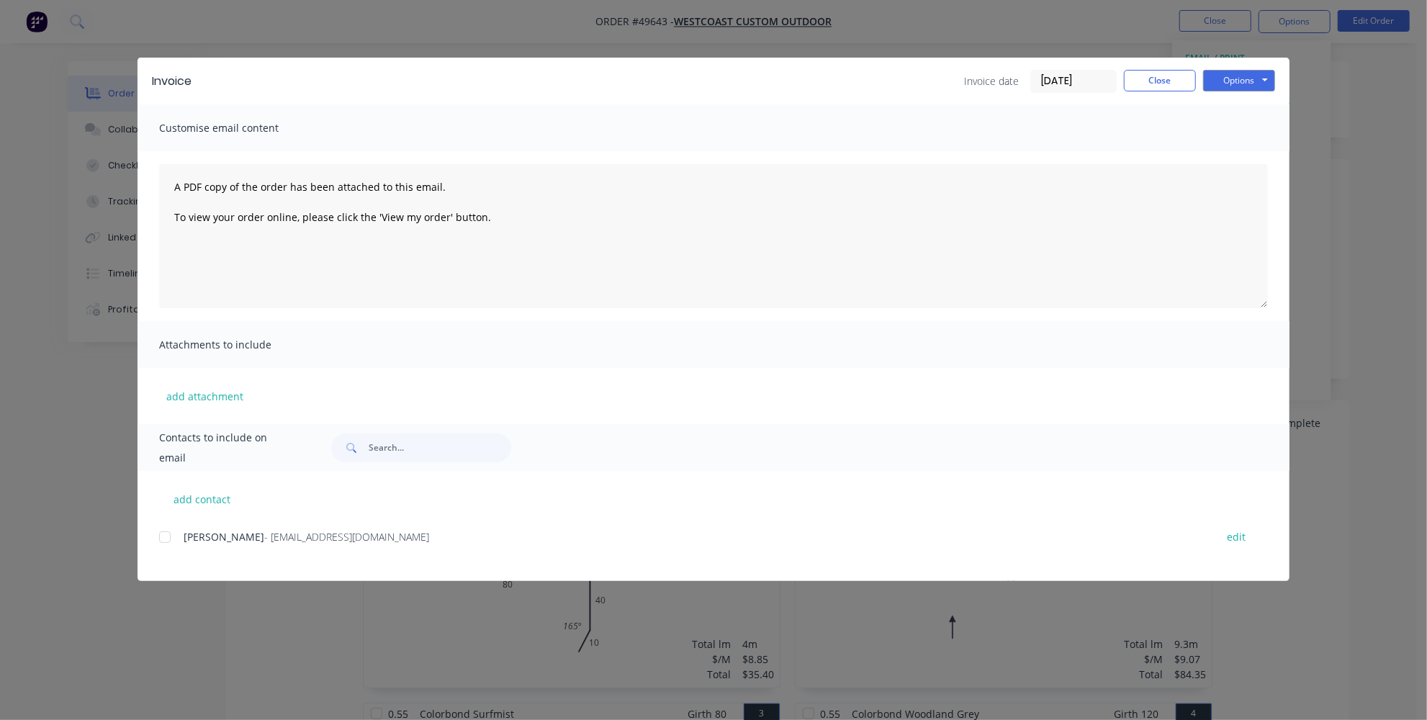
click at [151, 536] on div "add contact [PERSON_NAME] - [PERSON_NAME][EMAIL_ADDRESS][DOMAIN_NAME] edit" at bounding box center [714, 526] width 1152 height 110
click at [170, 534] on div at bounding box center [164, 537] width 29 height 29
click at [1240, 82] on button "Options" at bounding box center [1239, 81] width 72 height 22
click at [1229, 155] on button "Email" at bounding box center [1249, 154] width 92 height 24
click at [1151, 86] on button "Close" at bounding box center [1160, 81] width 72 height 22
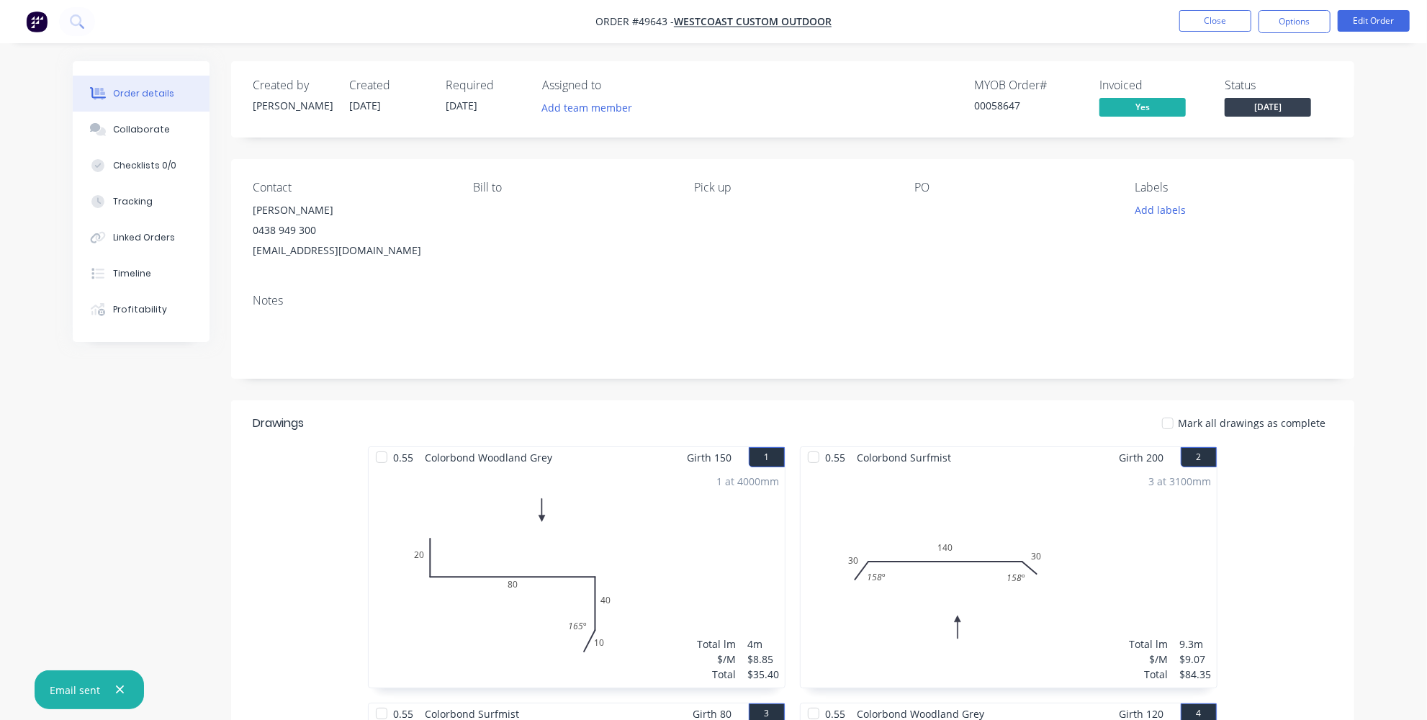
click at [897, 238] on div "Contact [PERSON_NAME] [PHONE_NUMBER] [EMAIL_ADDRESS][DOMAIN_NAME] Bill to Pick …" at bounding box center [792, 220] width 1123 height 123
click at [1313, 22] on button "Options" at bounding box center [1295, 21] width 72 height 23
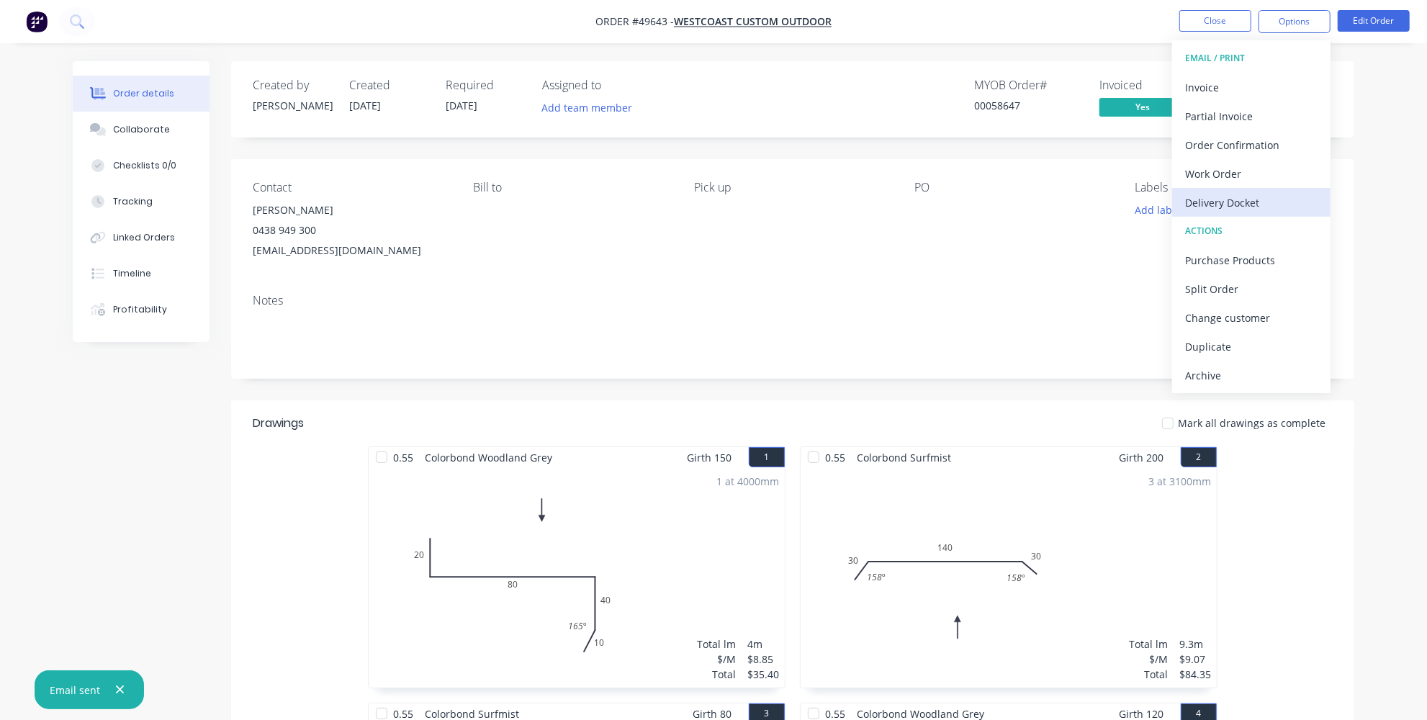
click at [1218, 207] on div "Delivery Docket" at bounding box center [1251, 202] width 132 height 21
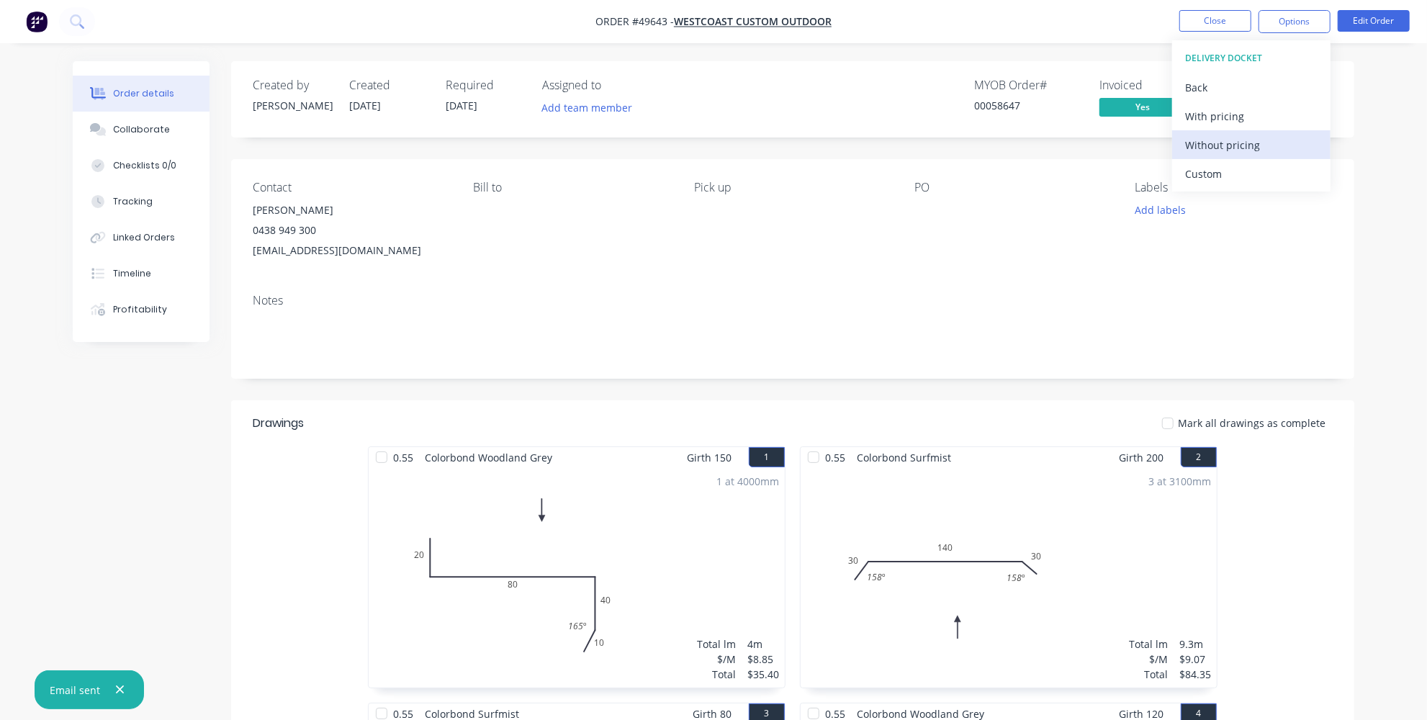
click at [1226, 147] on div "Without pricing" at bounding box center [1251, 145] width 132 height 21
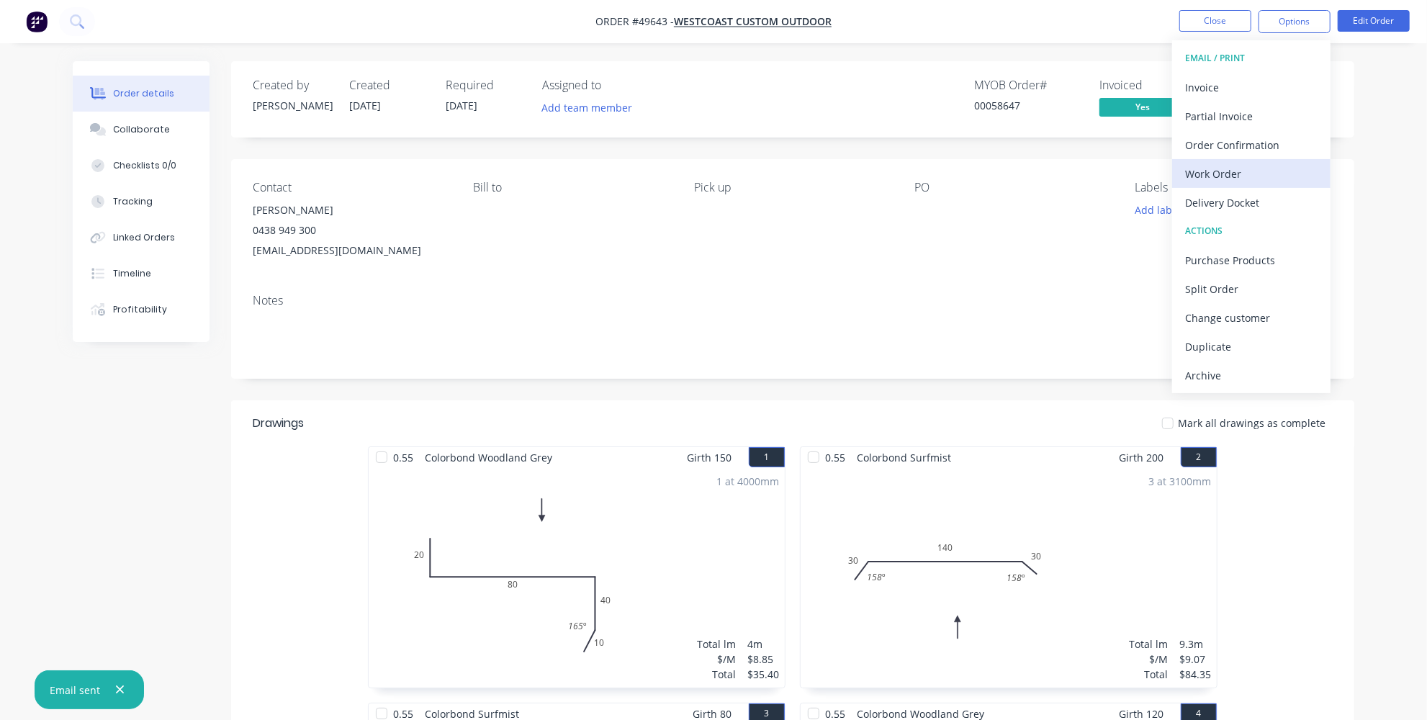
click at [1209, 172] on div "Work Order" at bounding box center [1251, 173] width 132 height 21
click at [1211, 174] on div "Custom" at bounding box center [1251, 173] width 132 height 21
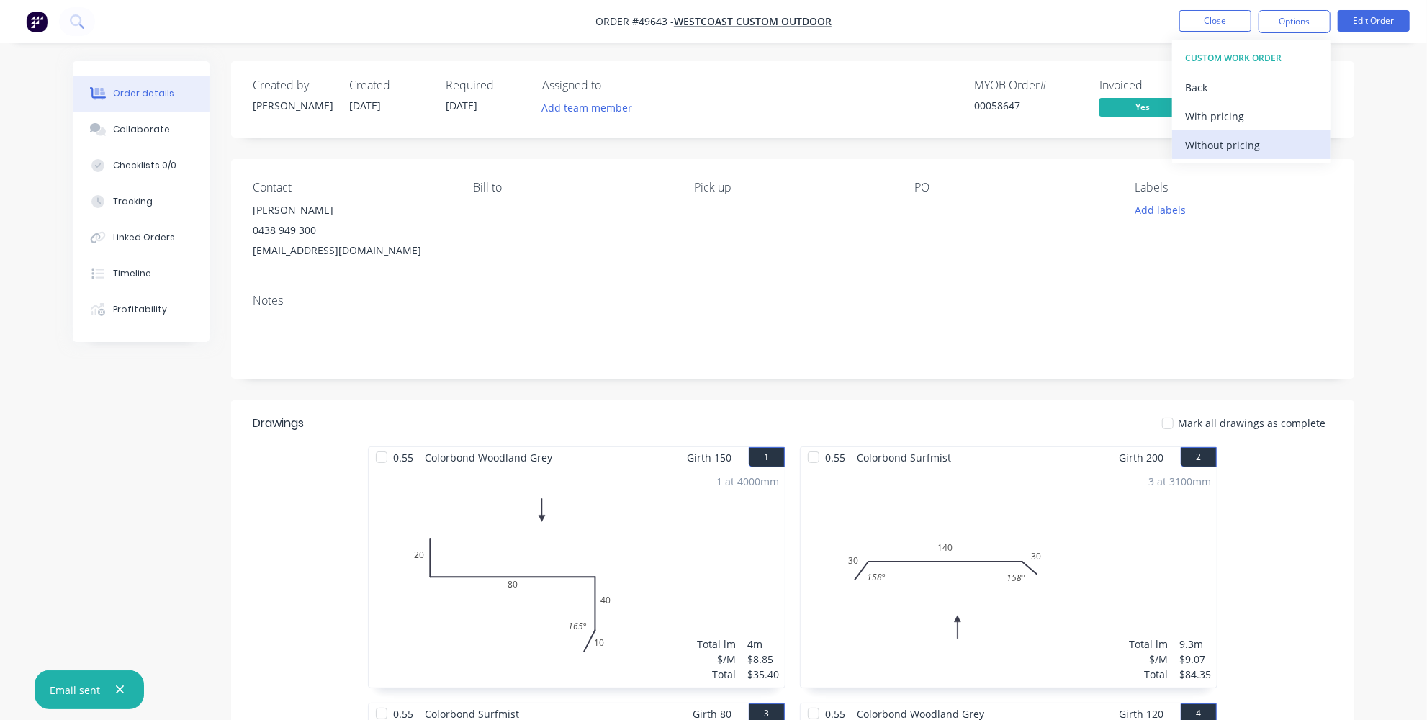
click at [1213, 150] on div "Without pricing" at bounding box center [1251, 145] width 132 height 21
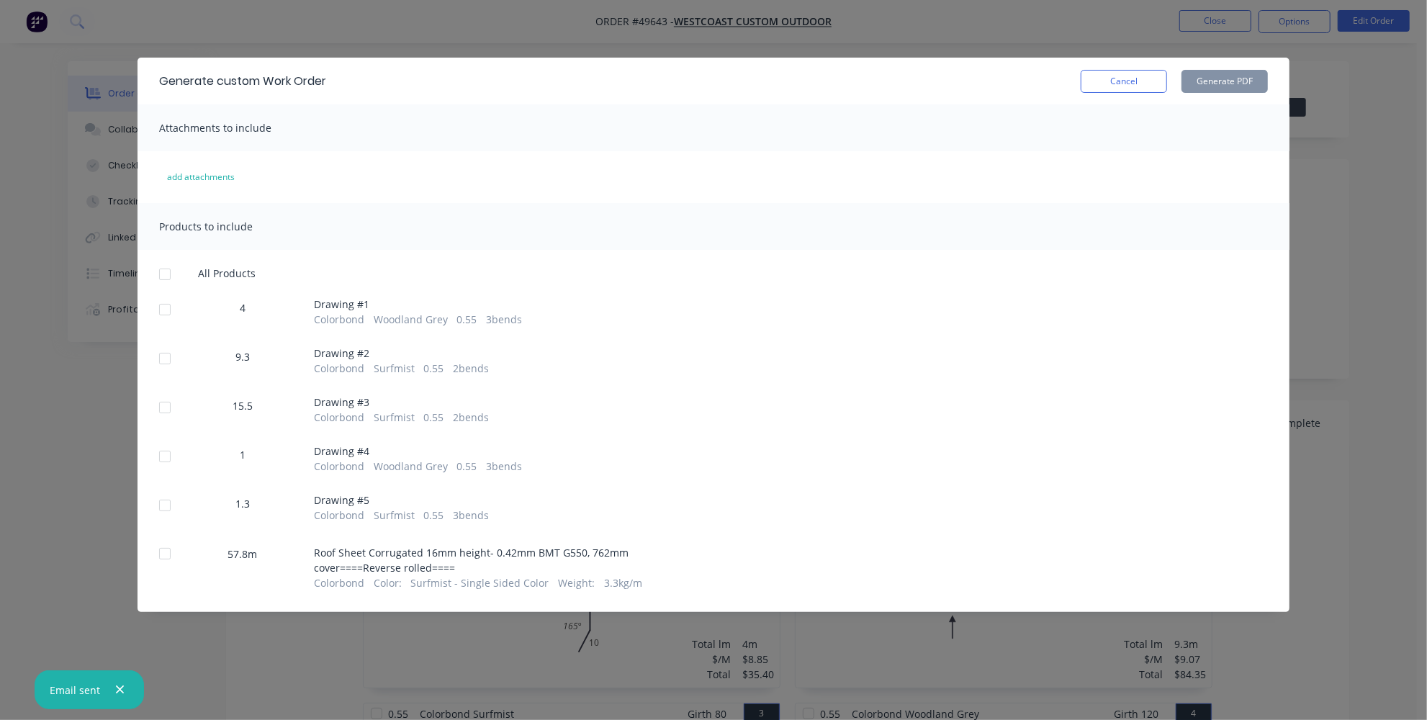
click at [165, 503] on div at bounding box center [164, 505] width 29 height 29
click at [1230, 82] on button "Generate PDF" at bounding box center [1225, 81] width 86 height 23
click at [1143, 85] on button "Cancel" at bounding box center [1124, 81] width 86 height 23
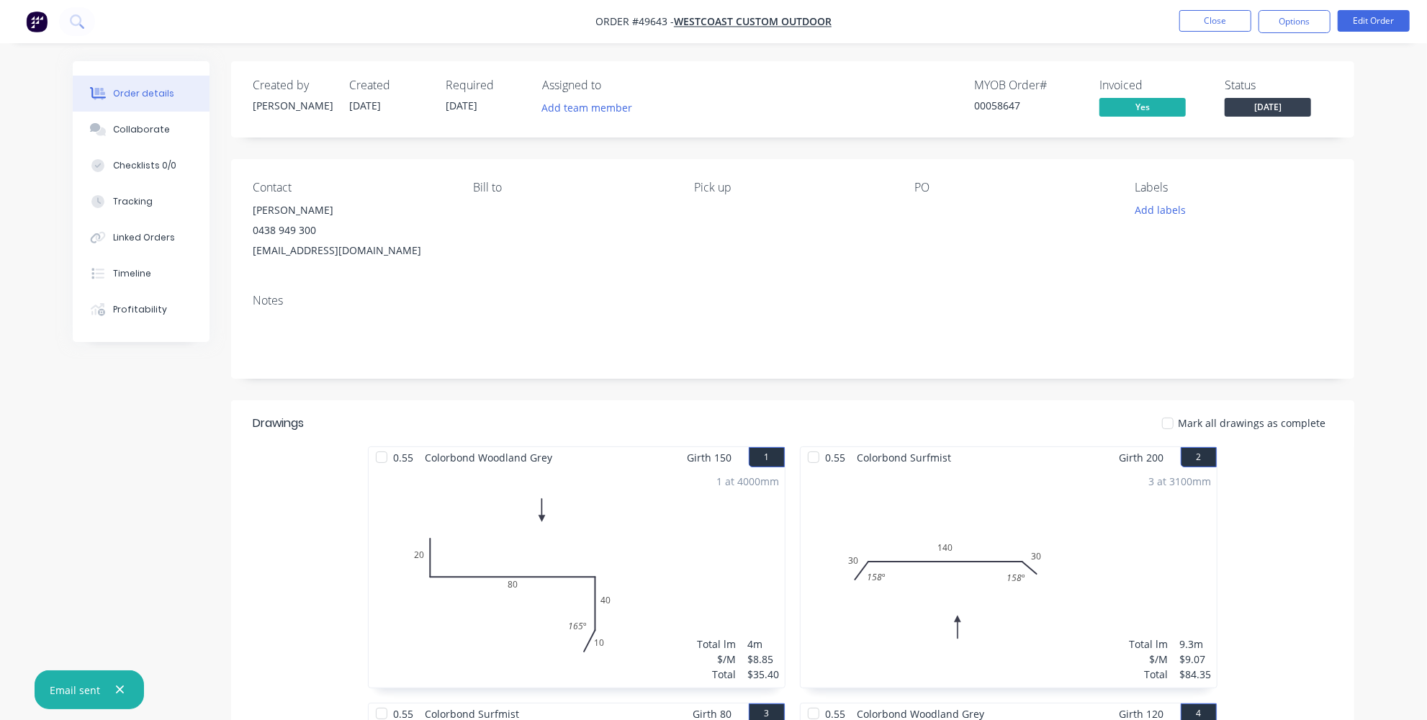
click at [979, 279] on div "Contact [PERSON_NAME] [PHONE_NUMBER] [EMAIL_ADDRESS][DOMAIN_NAME] Bill to Pick …" at bounding box center [792, 220] width 1123 height 123
click at [1184, 208] on button "Add labels" at bounding box center [1160, 209] width 66 height 19
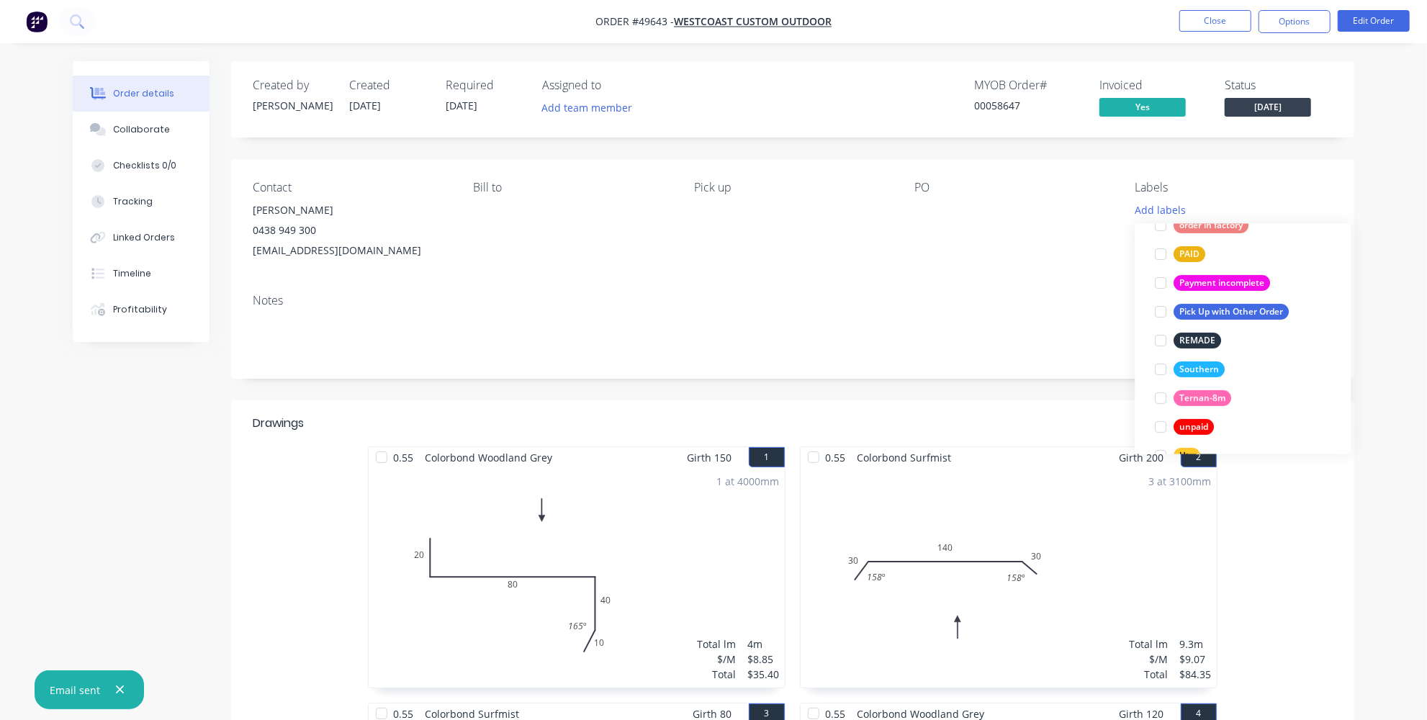
scroll to position [392, 0]
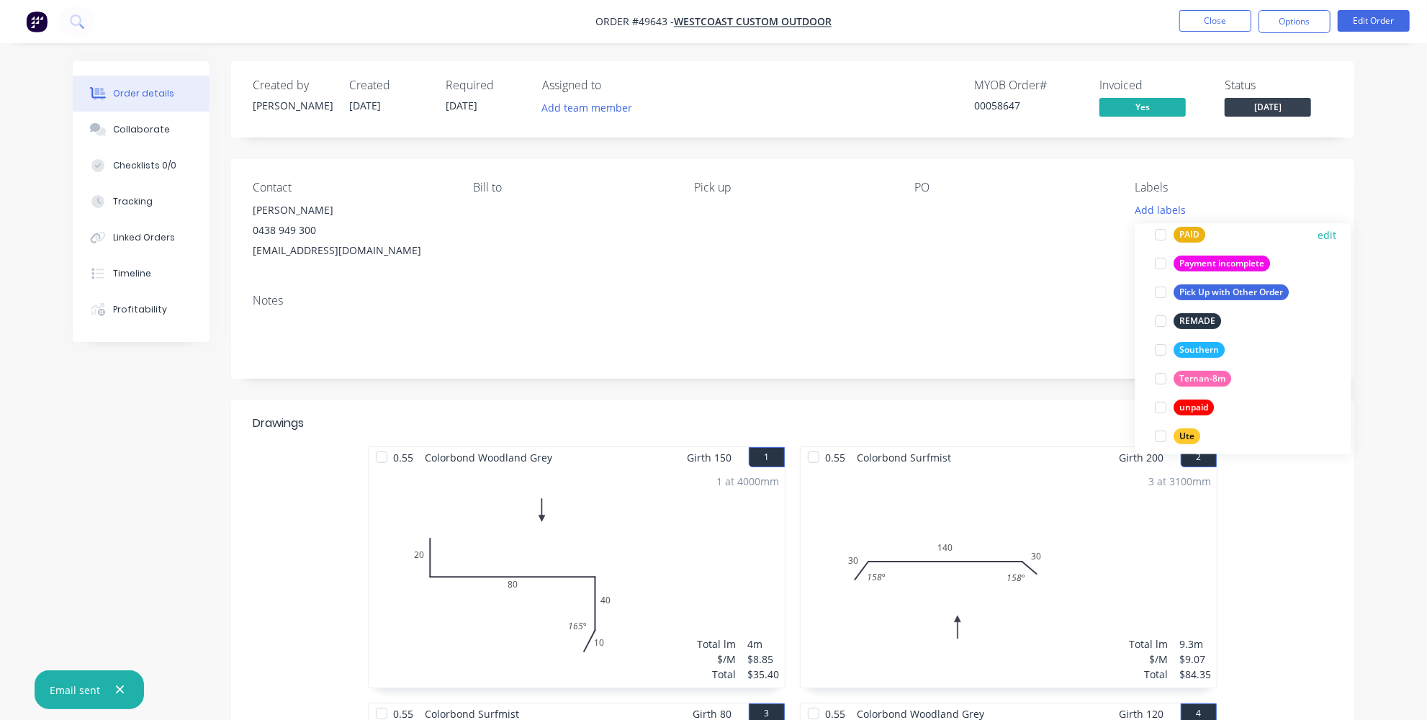
click at [1156, 237] on div at bounding box center [1161, 234] width 29 height 29
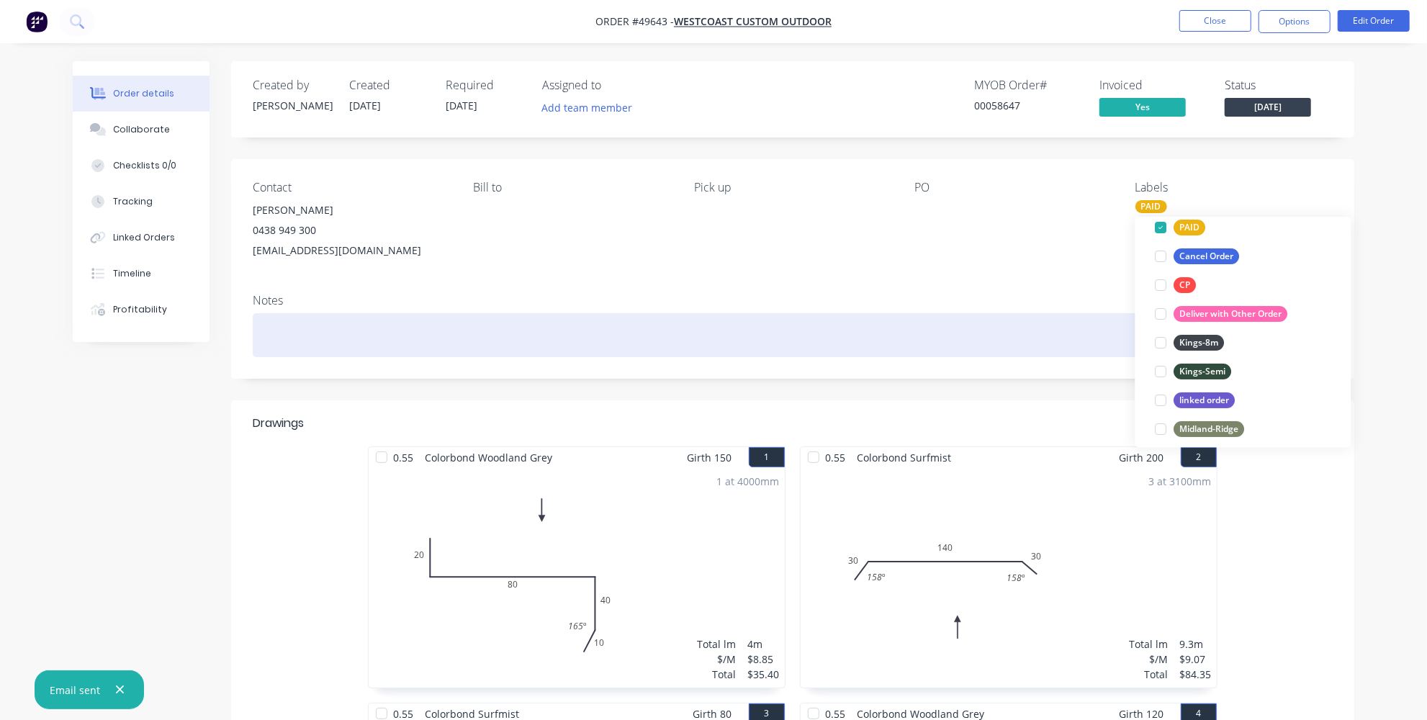
click at [896, 328] on div at bounding box center [793, 335] width 1080 height 44
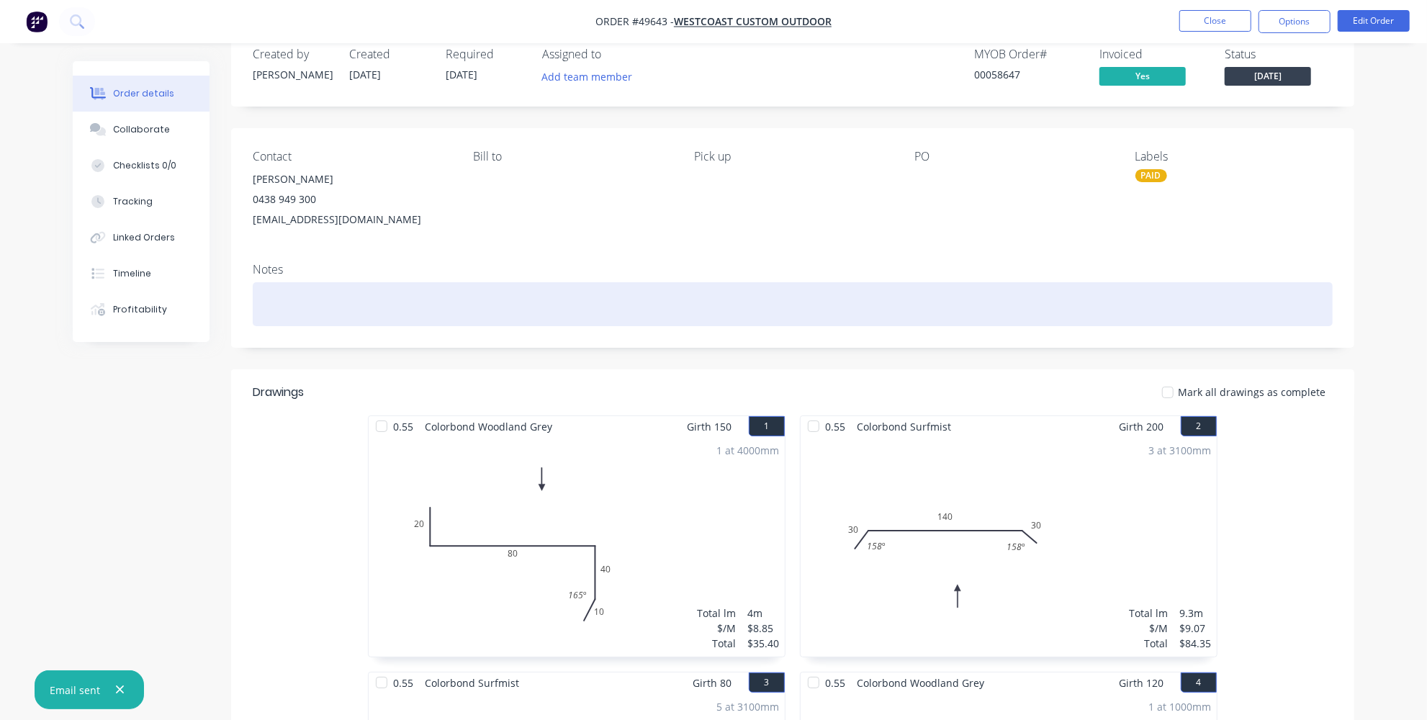
scroll to position [0, 0]
